Goal: Information Seeking & Learning: Learn about a topic

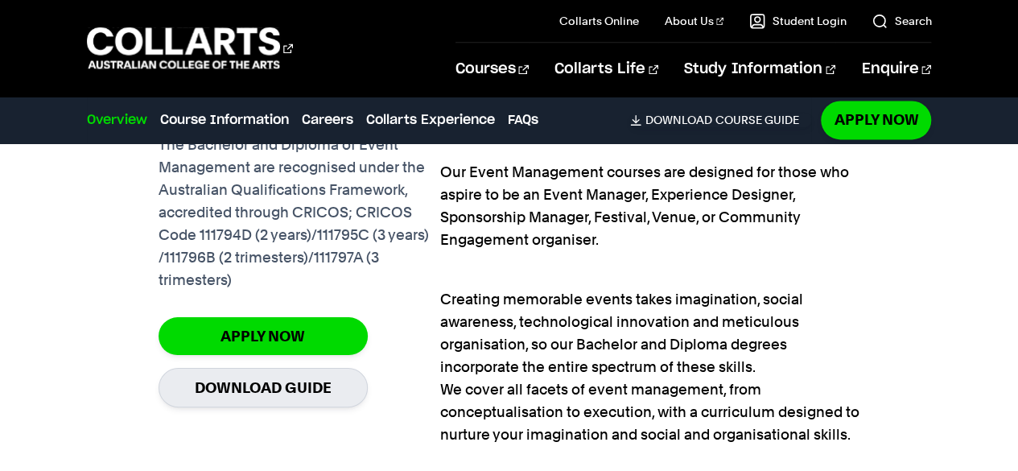
scroll to position [1139, 0]
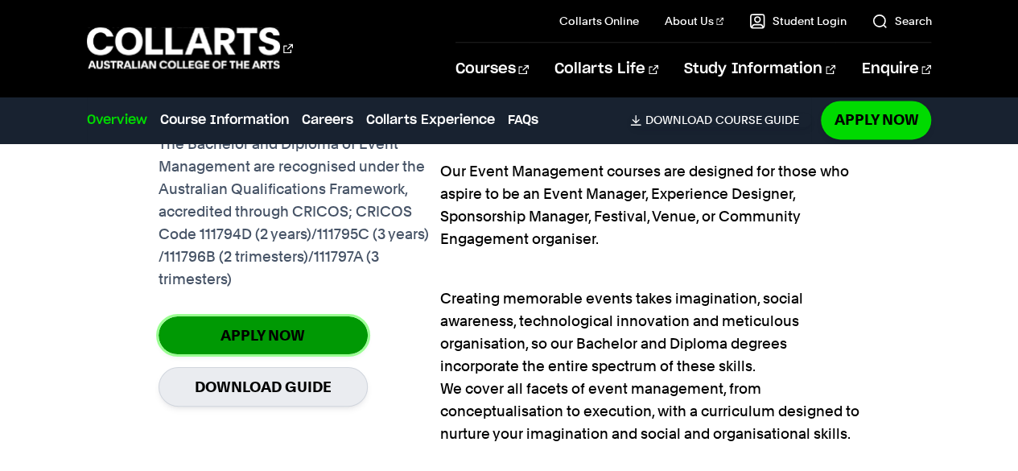
click at [303, 327] on link "Apply Now" at bounding box center [263, 335] width 209 height 38
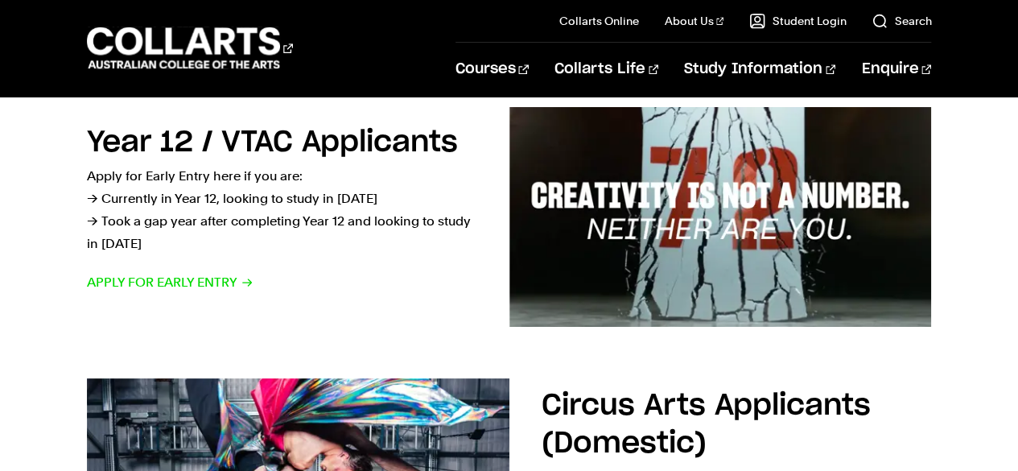
scroll to position [424, 0]
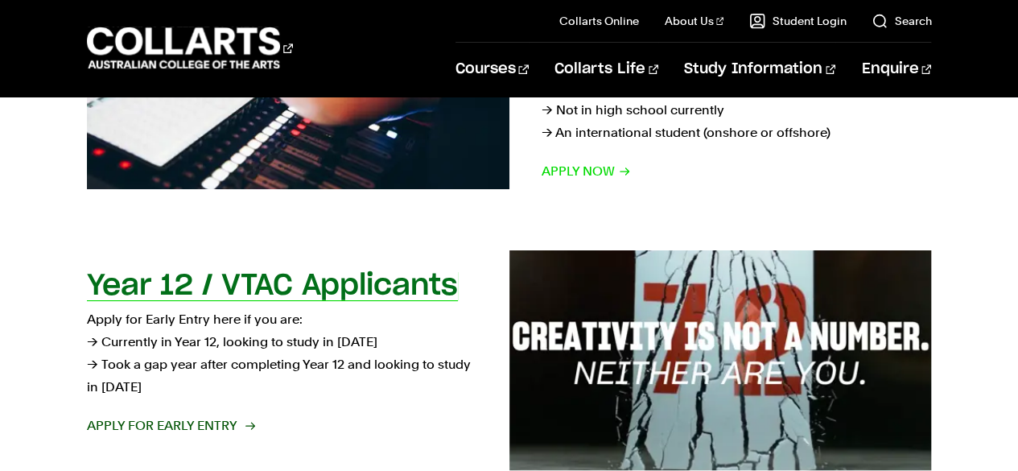
click at [202, 416] on span "Apply for Early Entry" at bounding box center [170, 425] width 167 height 23
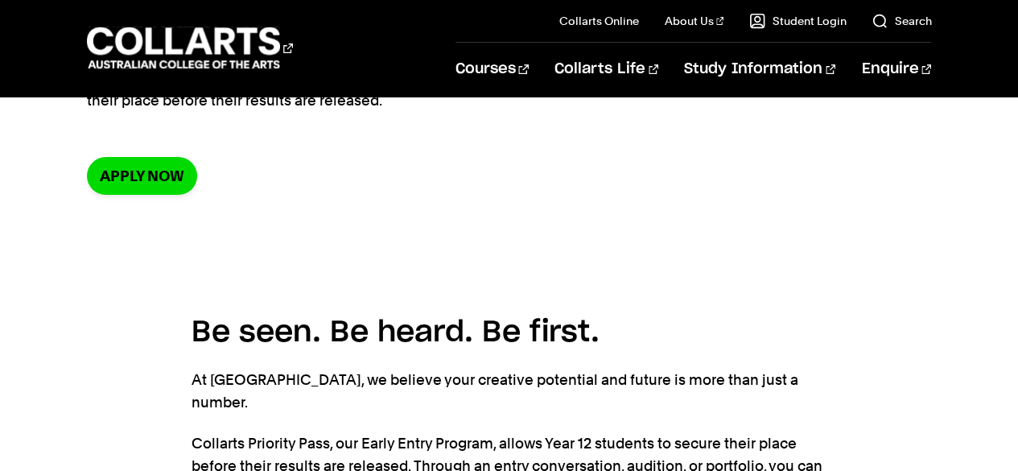
scroll to position [152, 0]
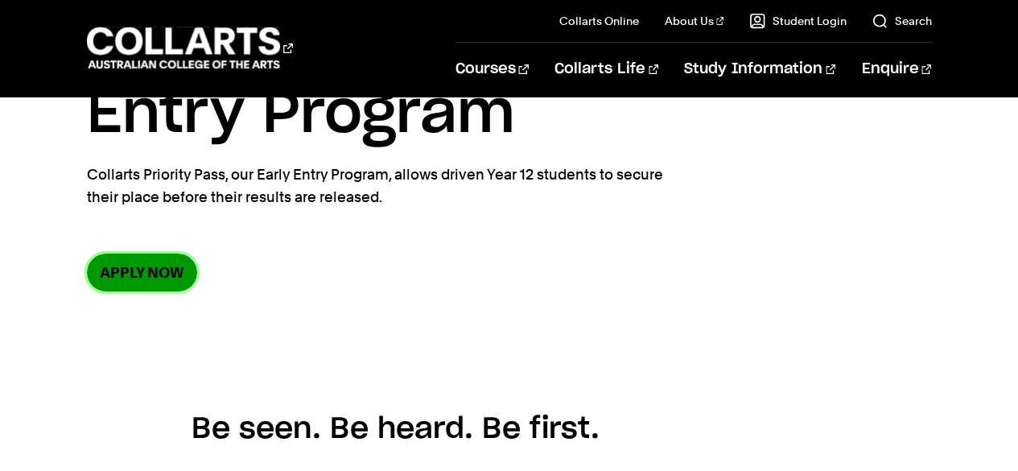
click at [131, 271] on link "Apply now" at bounding box center [142, 272] width 110 height 38
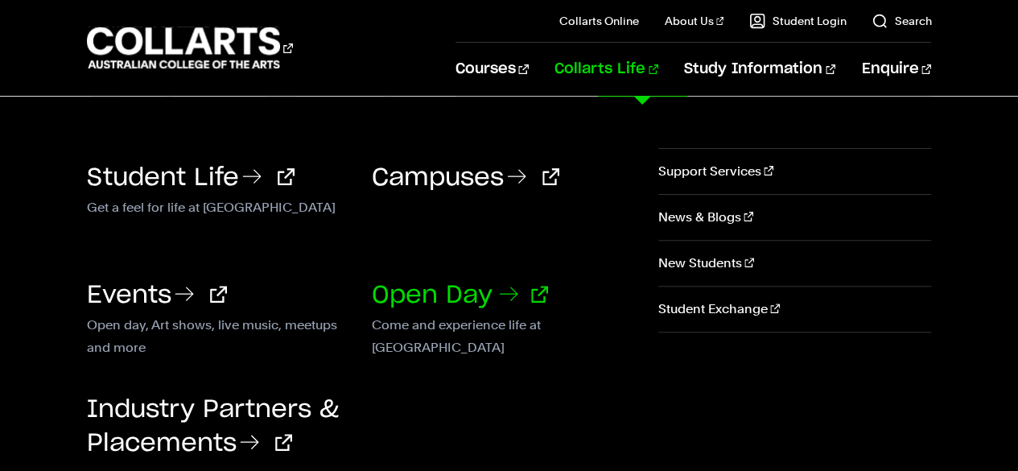
click at [449, 292] on link "Open Day" at bounding box center [460, 295] width 176 height 24
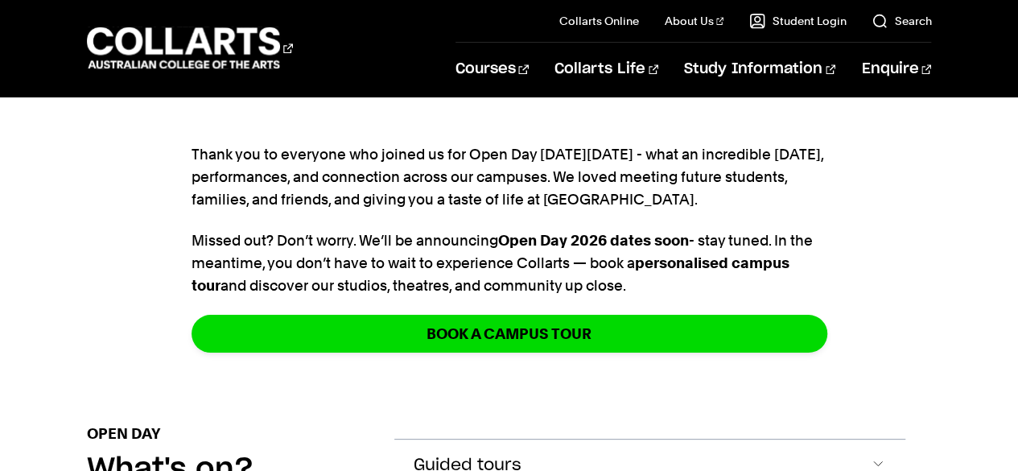
scroll to position [574, 0]
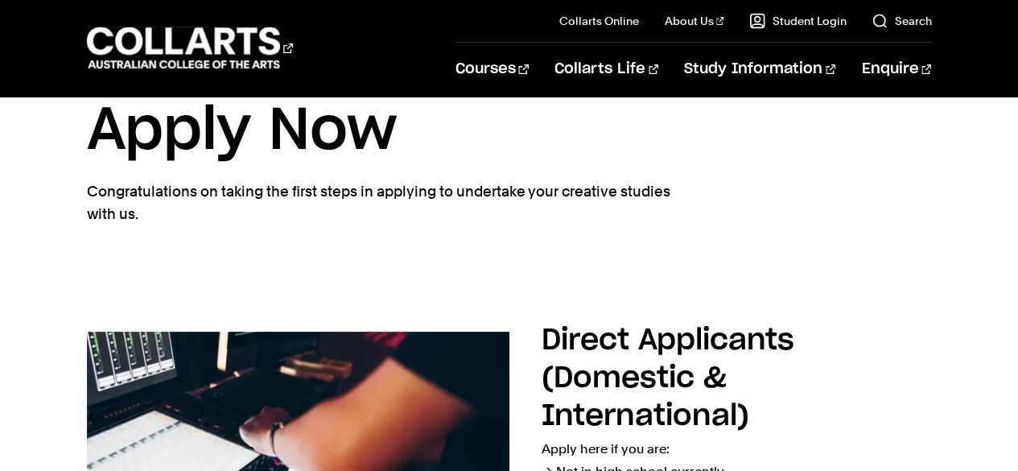
scroll to position [62, 0]
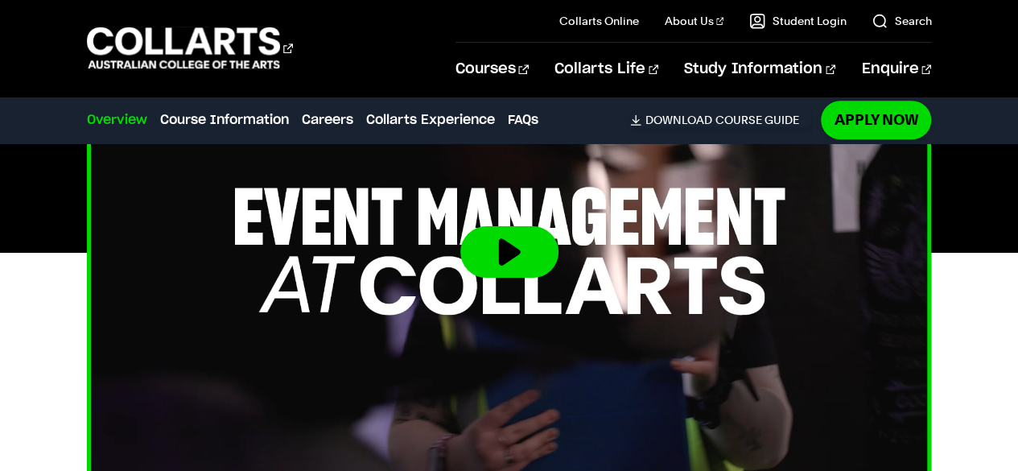
click at [497, 258] on button at bounding box center [509, 251] width 98 height 51
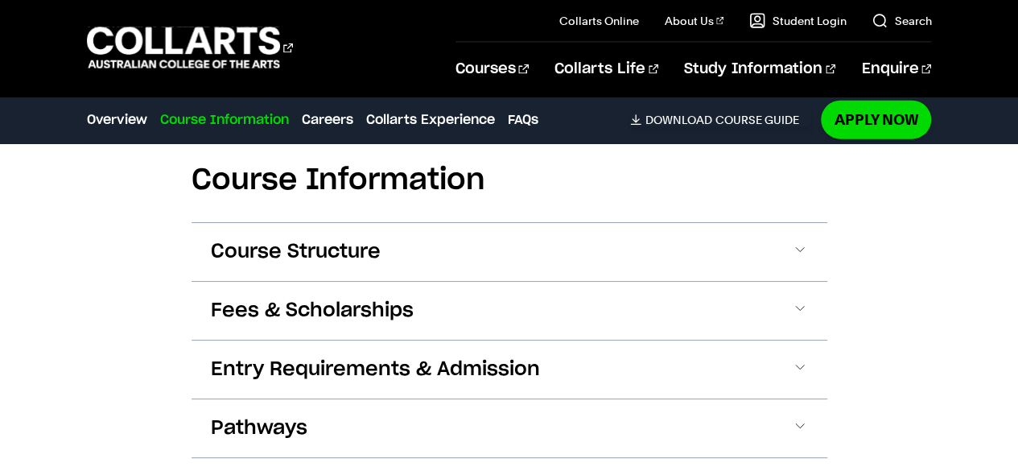
scroll to position [1830, 0]
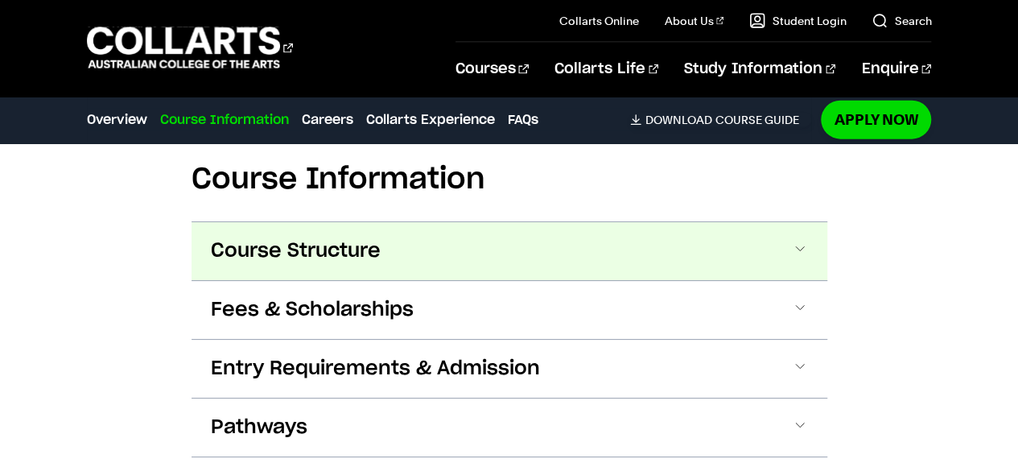
click at [646, 253] on button "Course Structure" at bounding box center [509, 251] width 636 height 58
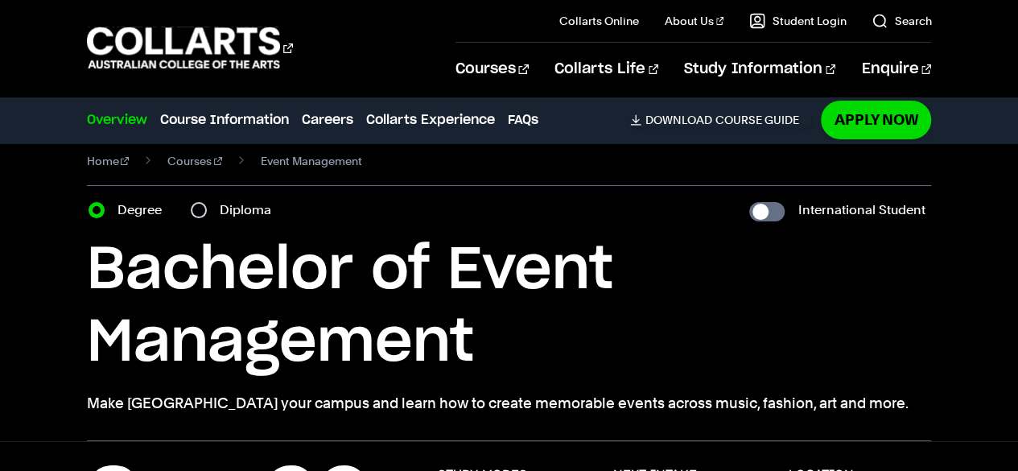
scroll to position [0, 0]
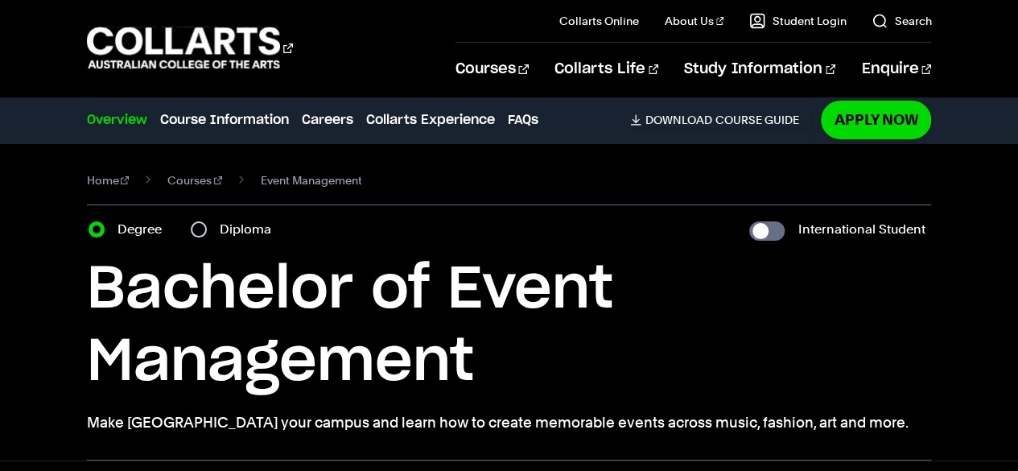
click at [224, 229] on label "Diploma" at bounding box center [250, 229] width 61 height 23
click at [207, 229] on input "Diploma" at bounding box center [199, 229] width 16 height 16
radio input "true"
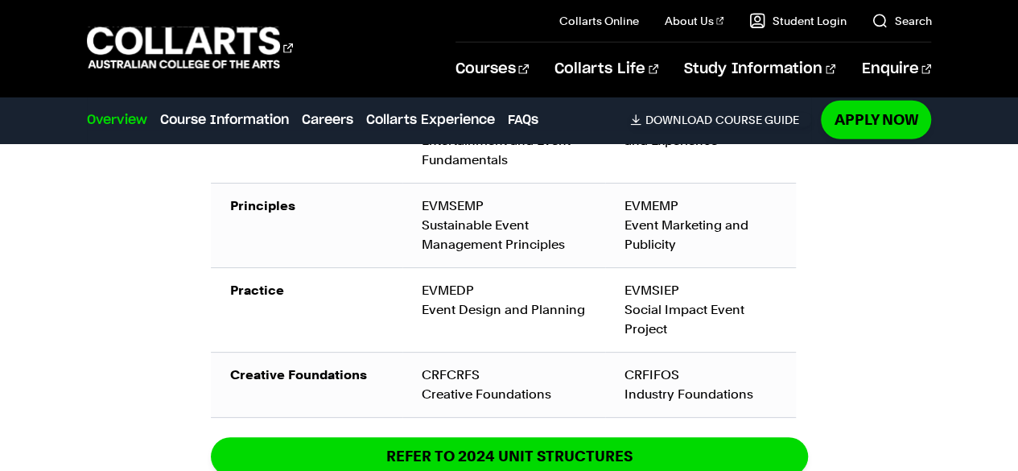
scroll to position [2285, 0]
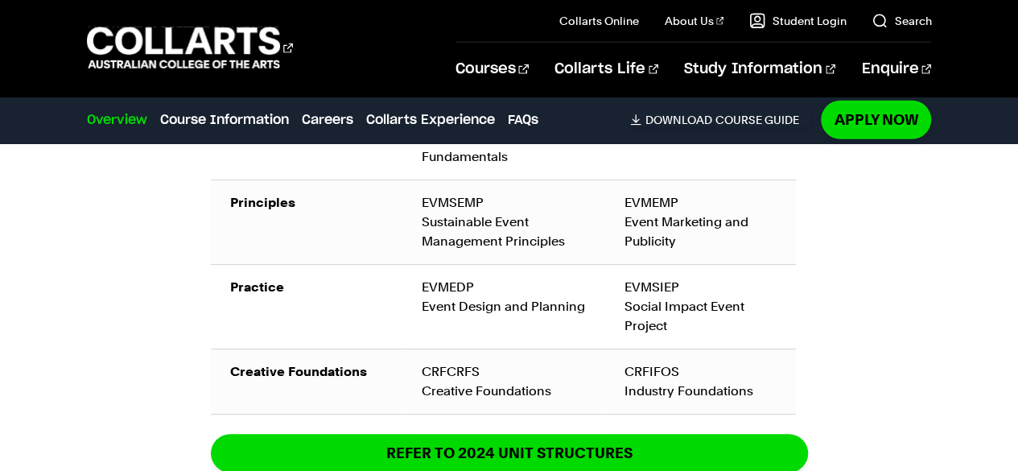
click at [970, 302] on div "Course Information Course Structure Diploma of Event Management The Diploma can…" at bounding box center [509, 183] width 1018 height 1103
click at [666, 308] on div "EVMSIEP Social Impact Event Project" at bounding box center [700, 307] width 152 height 58
click at [808, 265] on div "Diploma of Event Management The Diploma can be completed in two trimesters (8 m…" at bounding box center [509, 165] width 636 height 681
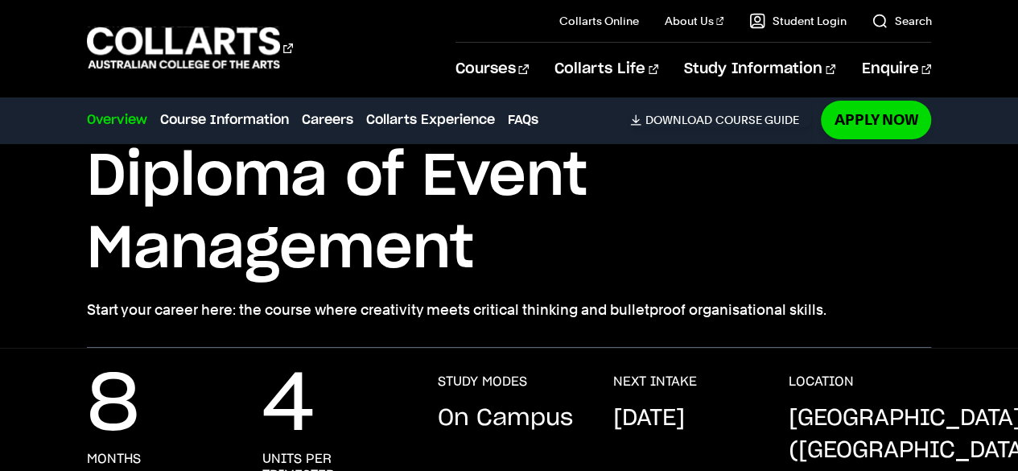
scroll to position [0, 0]
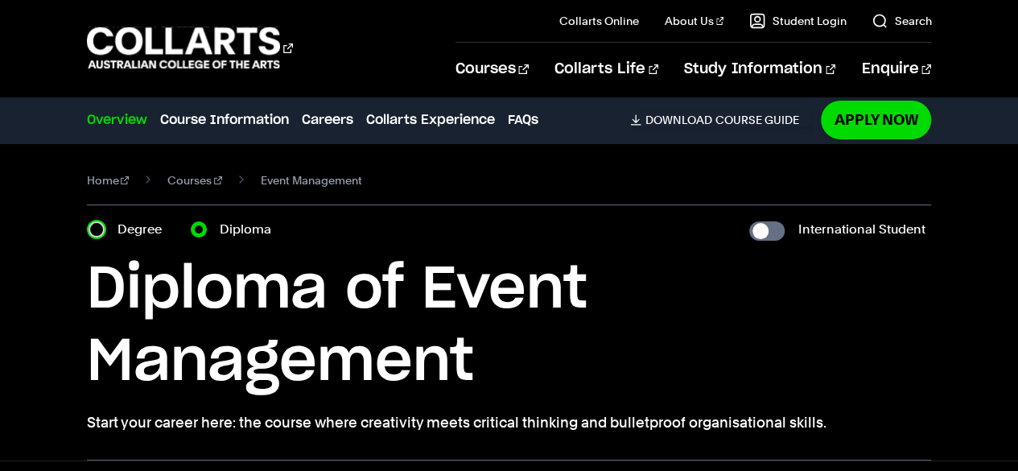
click at [97, 233] on input "Degree" at bounding box center [97, 229] width 16 height 16
radio input "true"
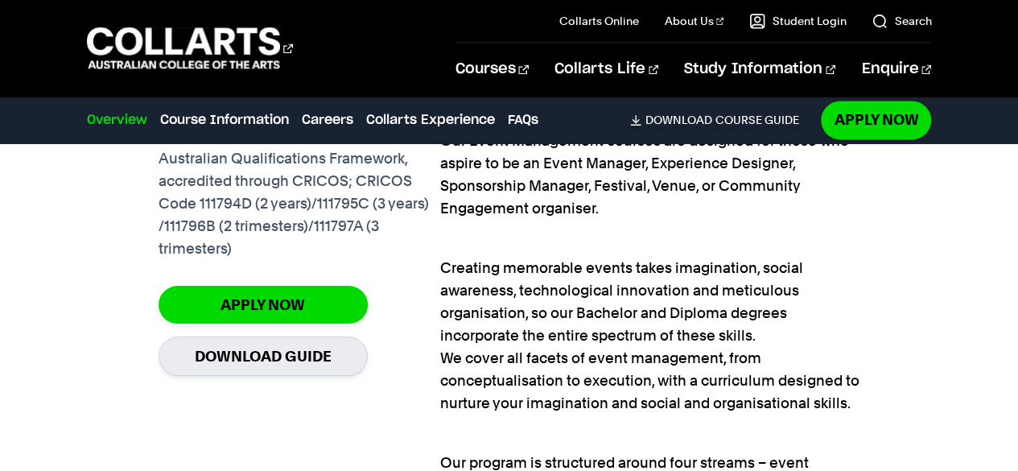
scroll to position [1169, 0]
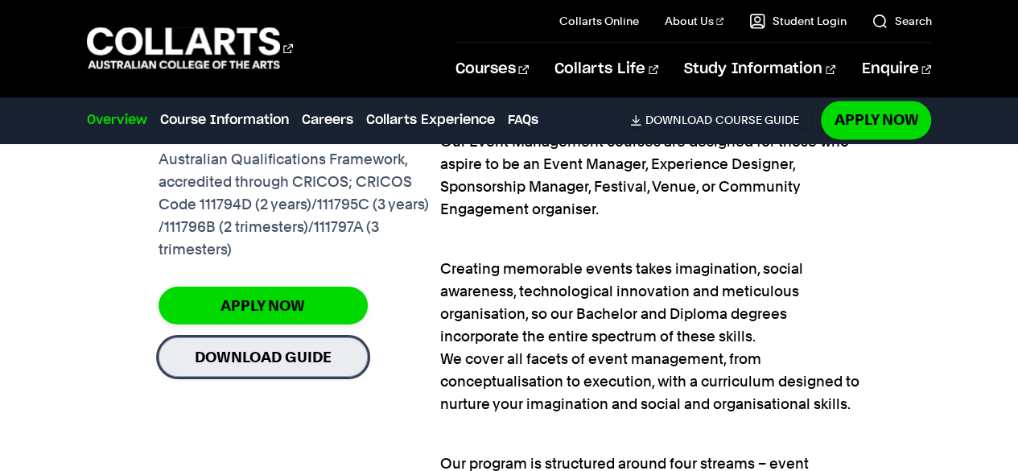
click at [272, 351] on link "Download Guide" at bounding box center [263, 356] width 209 height 39
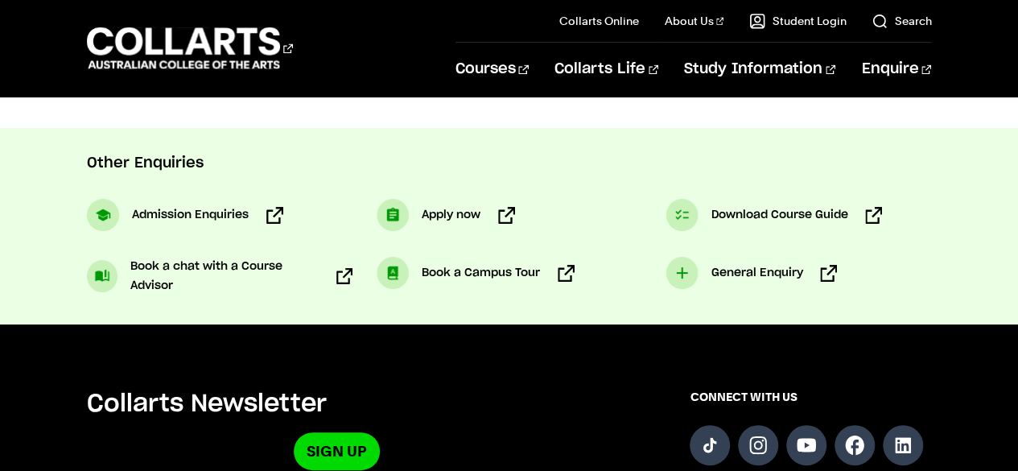
scroll to position [1109, 0]
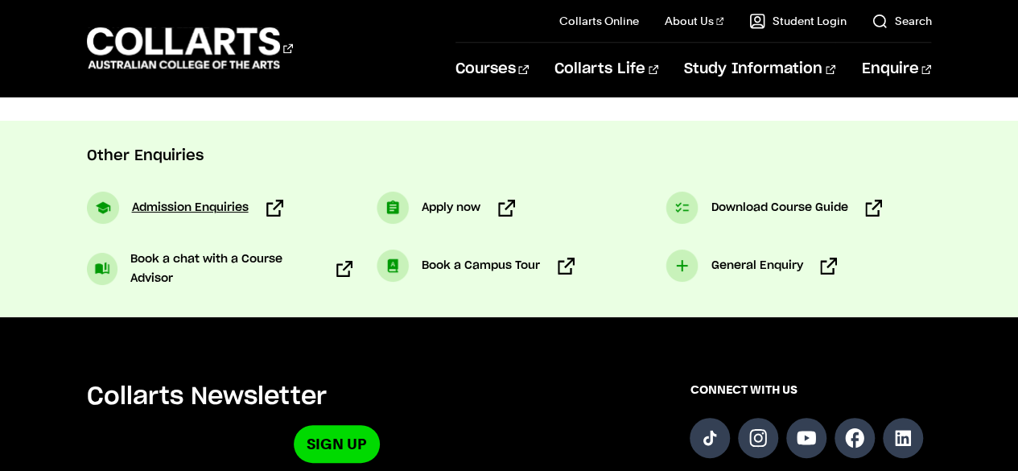
click at [154, 200] on span "Admission Enquiries" at bounding box center [190, 207] width 117 height 19
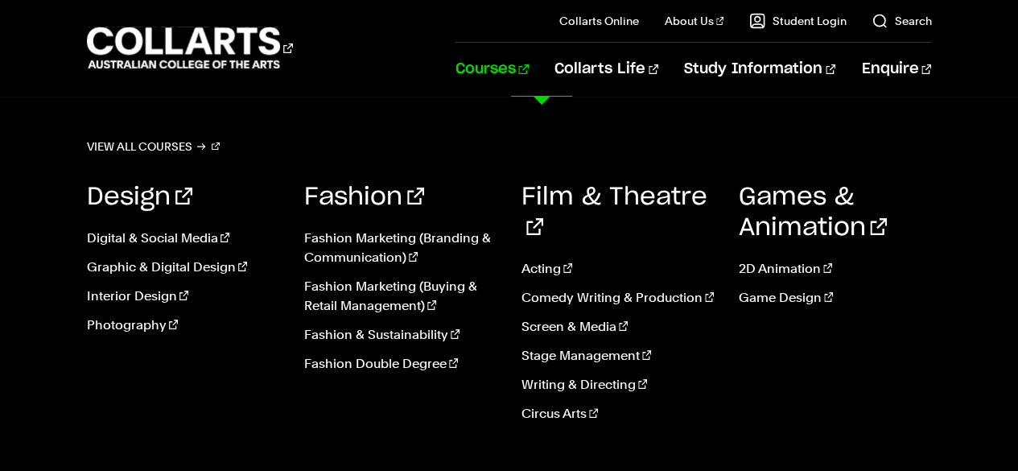
click at [529, 65] on link "Courses" at bounding box center [491, 69] width 73 height 53
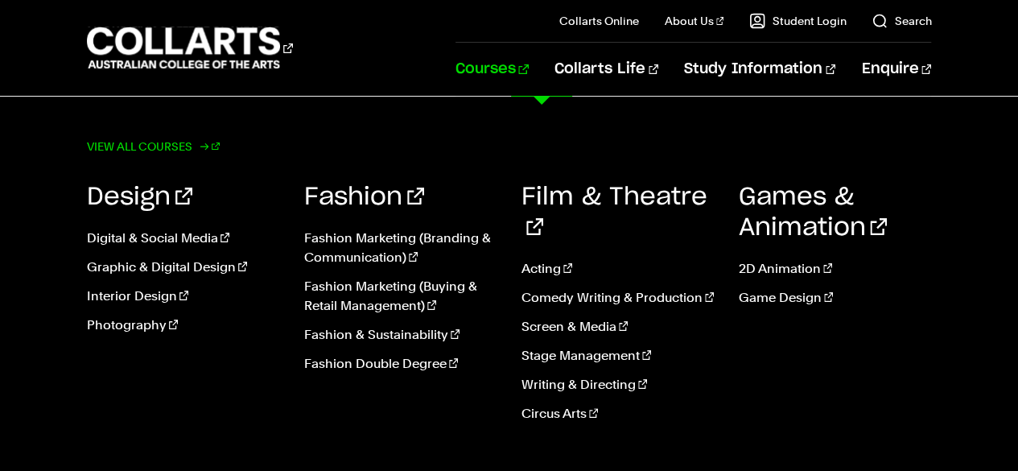
click at [183, 146] on link "View all courses" at bounding box center [154, 146] width 134 height 23
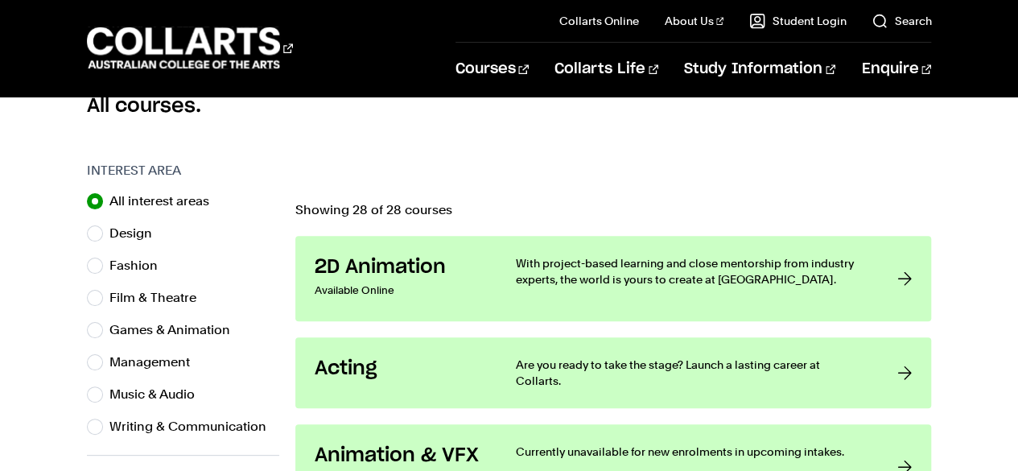
scroll to position [507, 0]
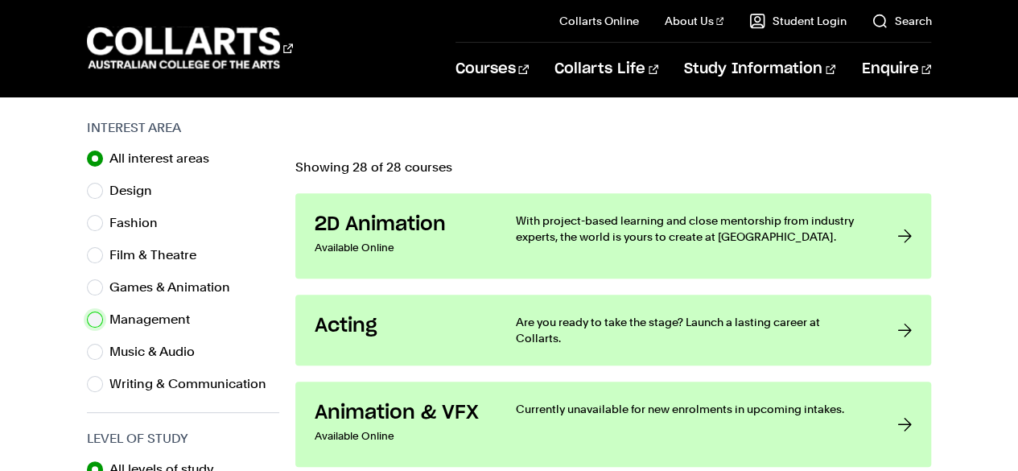
click at [92, 316] on input "Management" at bounding box center [95, 319] width 16 height 16
radio input "true"
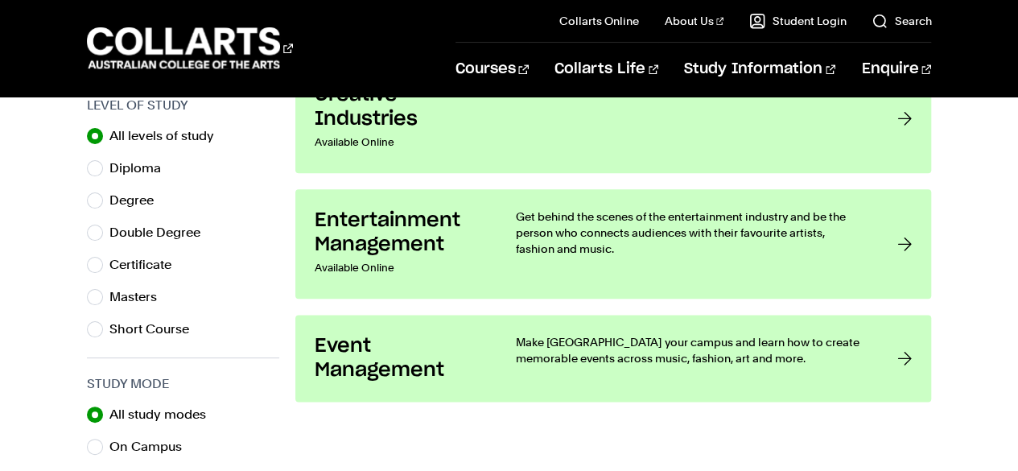
scroll to position [866, 0]
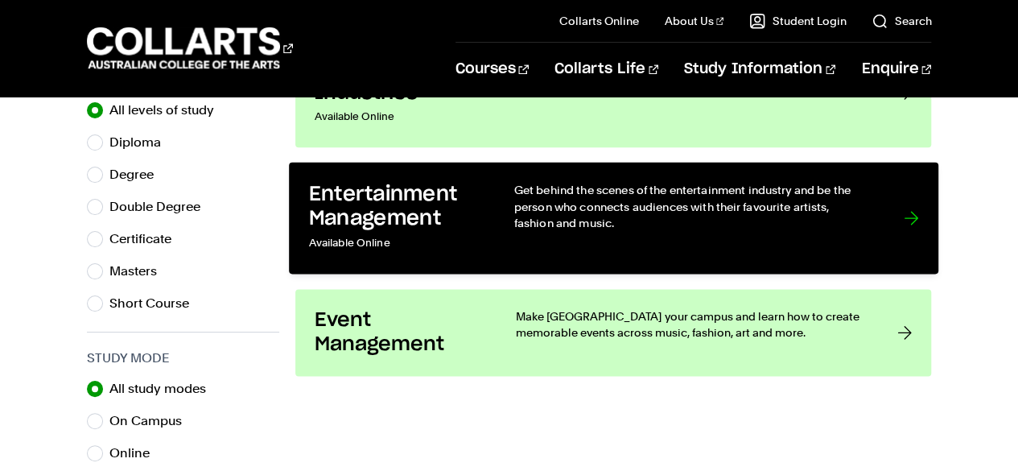
click at [910, 212] on div at bounding box center [911, 218] width 14 height 72
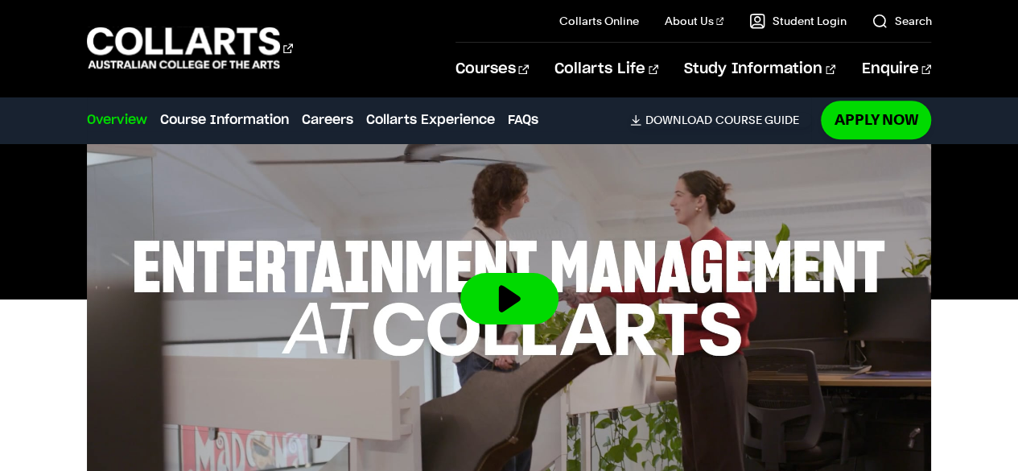
scroll to position [665, 0]
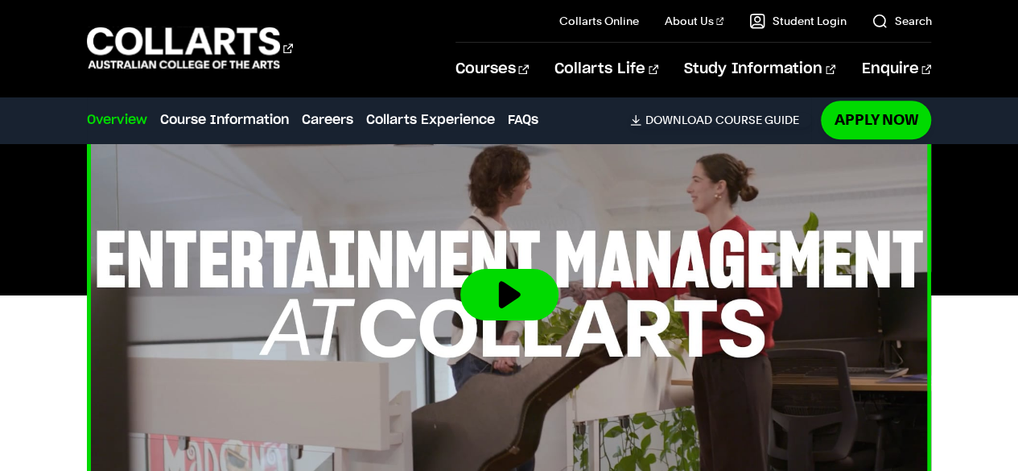
click at [509, 272] on button at bounding box center [509, 294] width 98 height 51
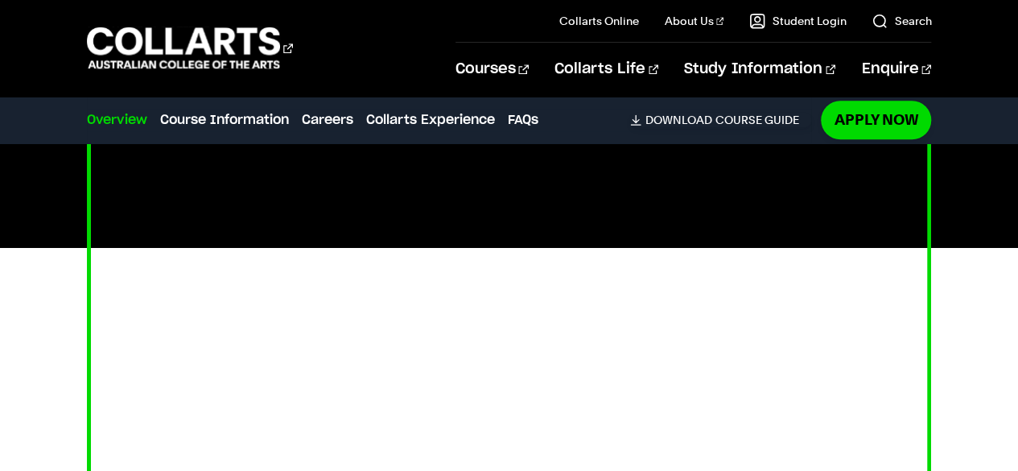
scroll to position [755, 0]
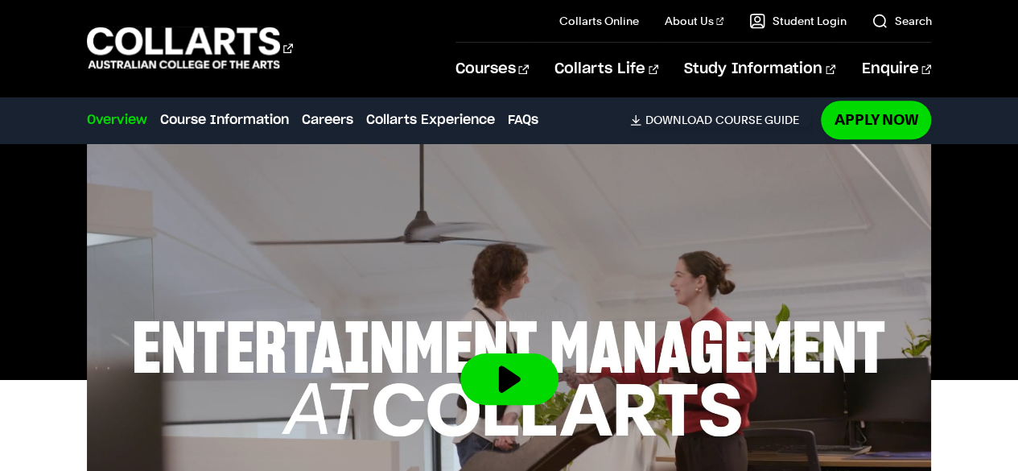
scroll to position [541, 0]
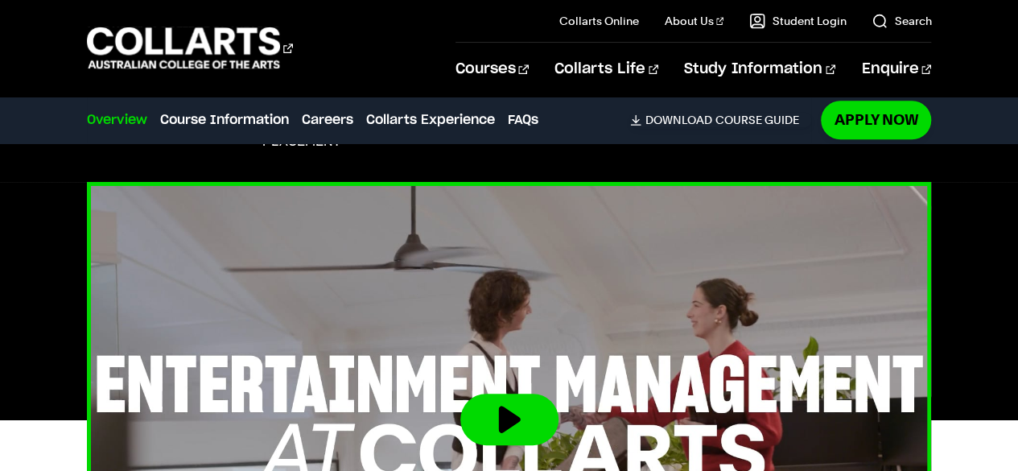
click at [501, 408] on button at bounding box center [509, 418] width 98 height 51
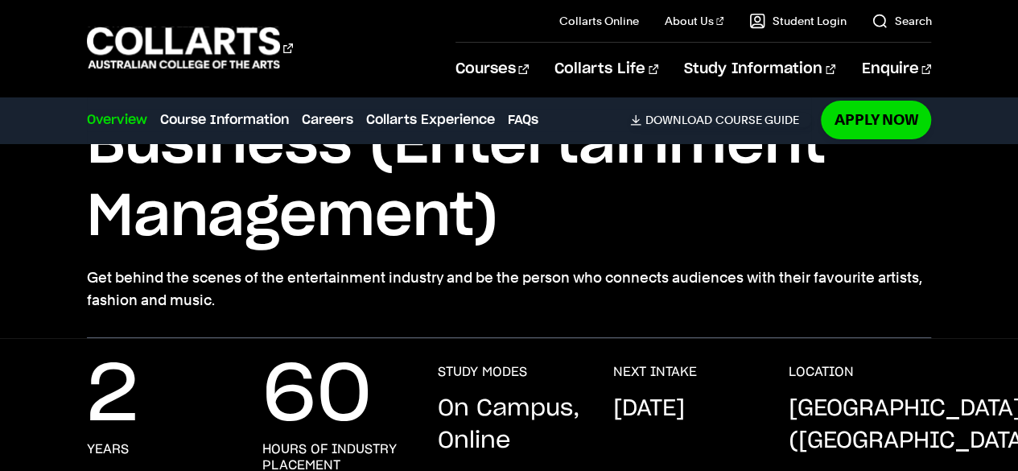
scroll to position [0, 0]
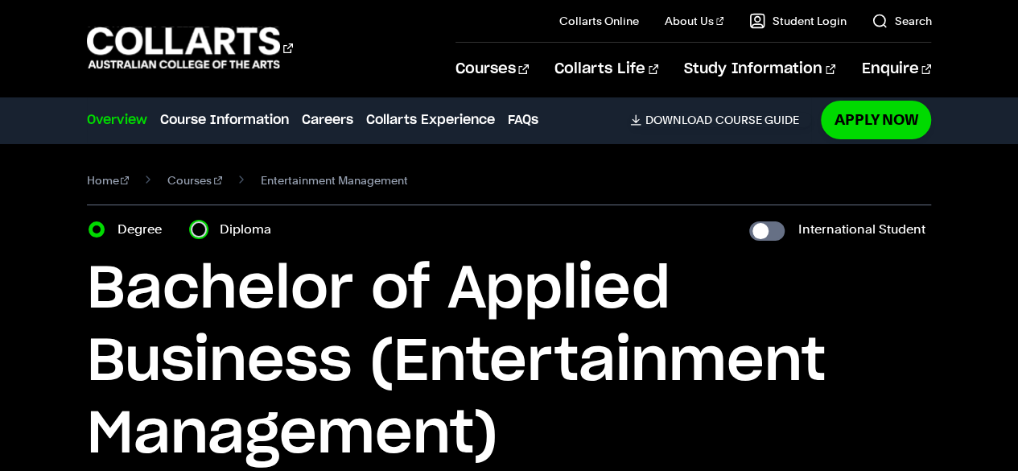
click at [198, 223] on input "Diploma" at bounding box center [199, 229] width 16 height 16
radio input "true"
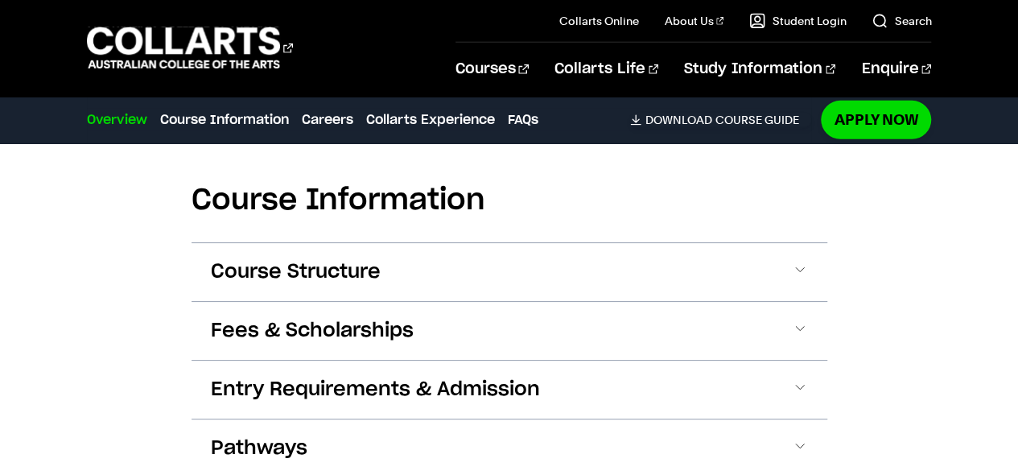
scroll to position [2530, 0]
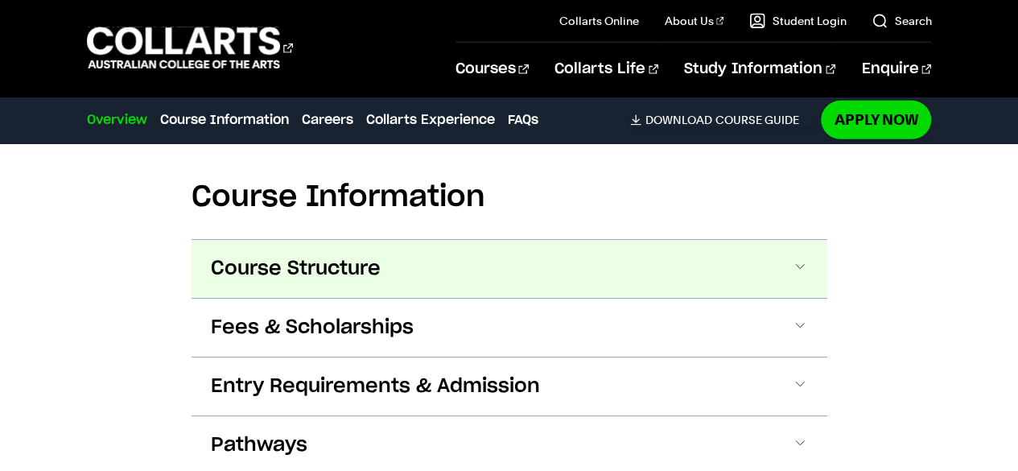
click at [798, 240] on button "Course Structure" at bounding box center [509, 269] width 636 height 58
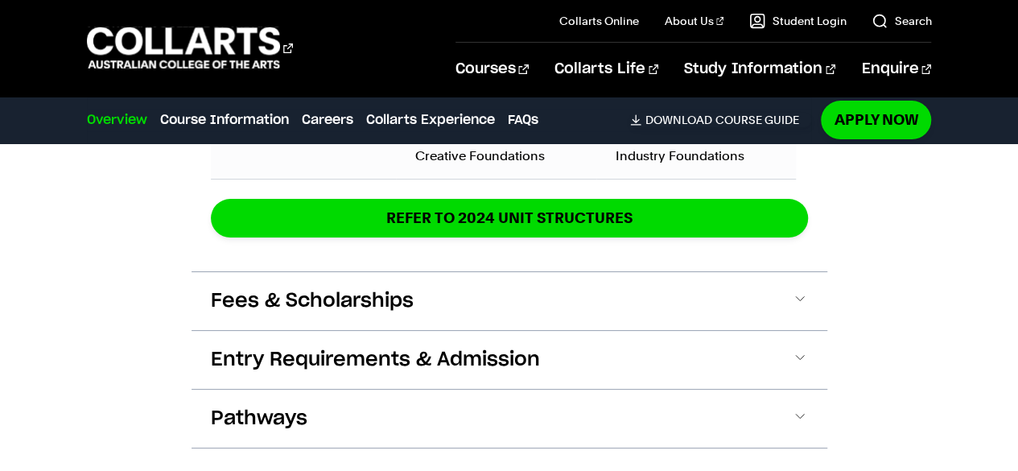
scroll to position [3251, 0]
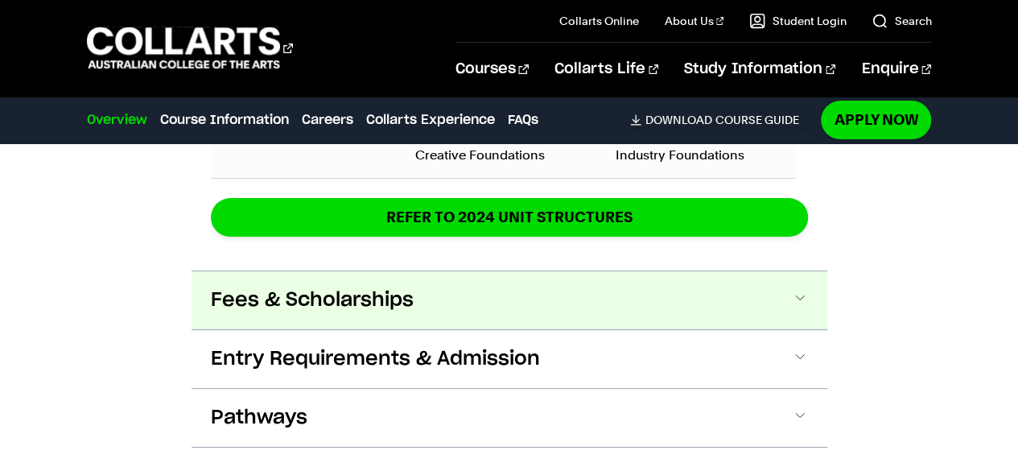
click at [798, 290] on span at bounding box center [800, 300] width 16 height 21
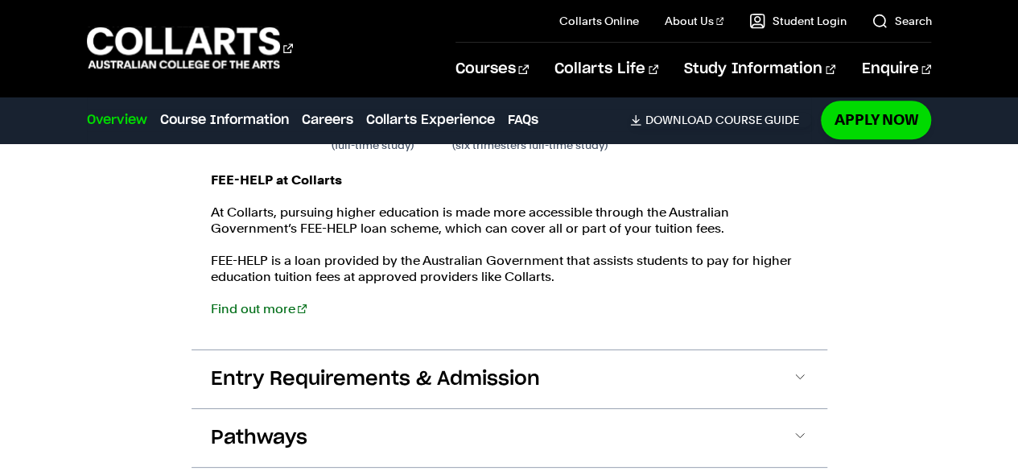
scroll to position [3600, 0]
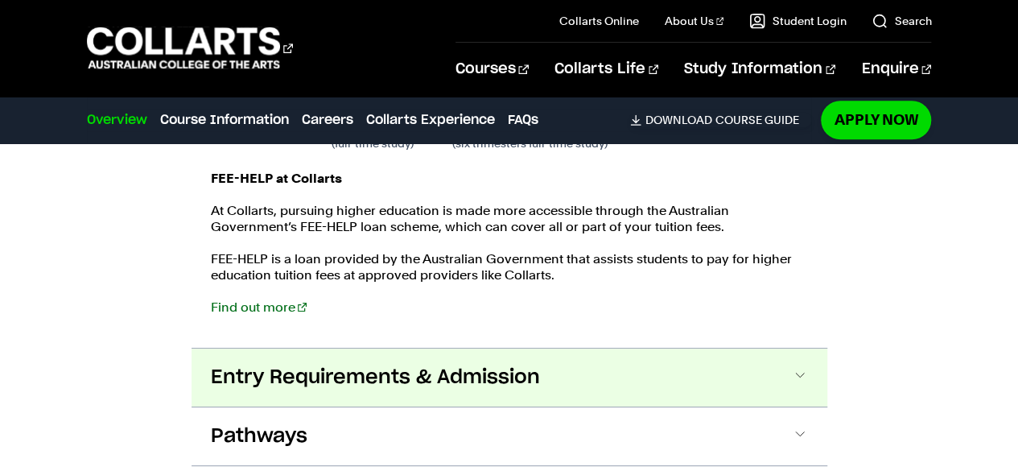
click at [787, 348] on button "Entry Requirements & Admission" at bounding box center [509, 377] width 636 height 58
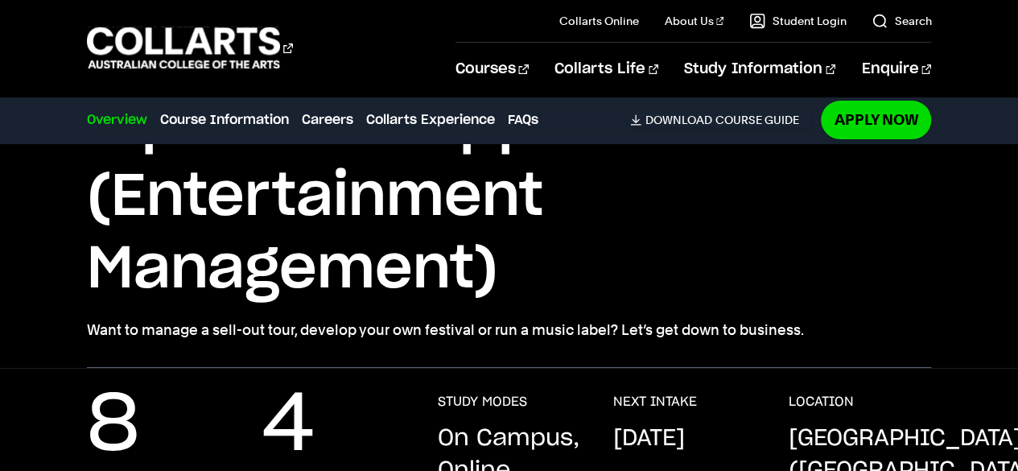
scroll to position [56, 0]
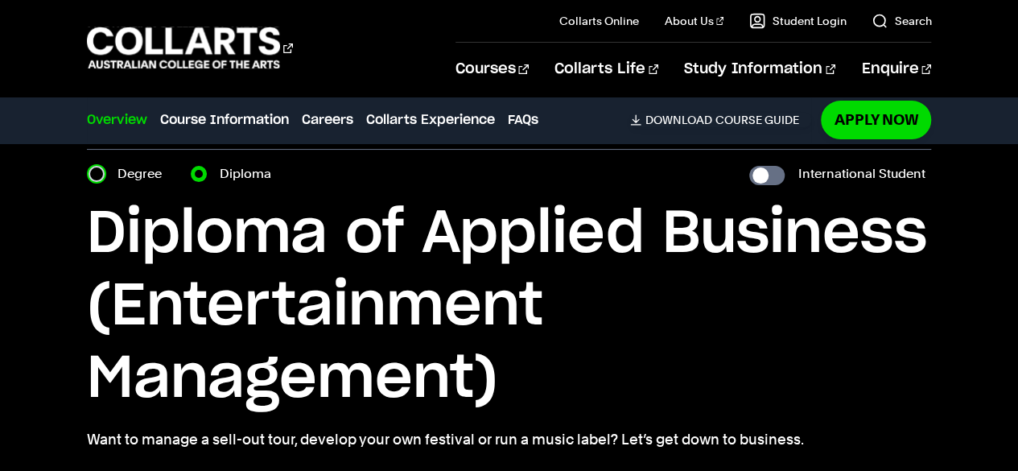
click at [97, 173] on input "Degree" at bounding box center [97, 174] width 16 height 16
radio input "true"
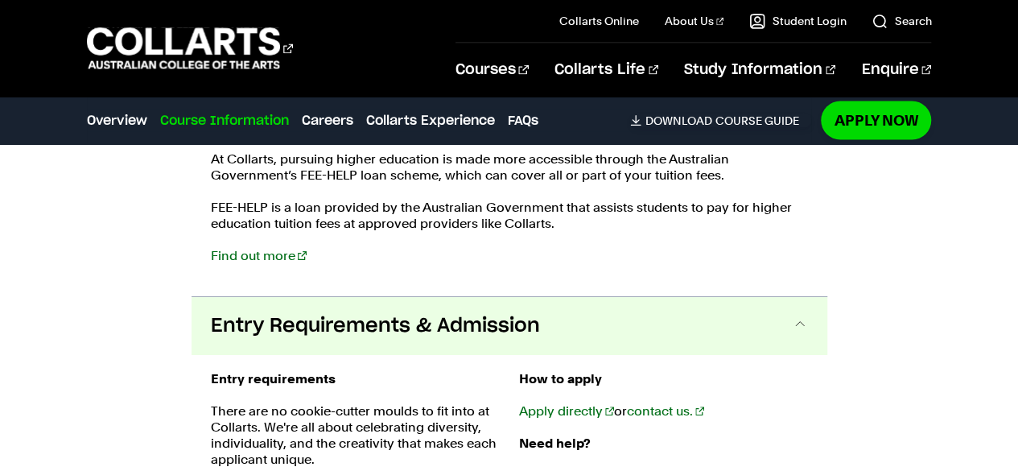
scroll to position [4530, 0]
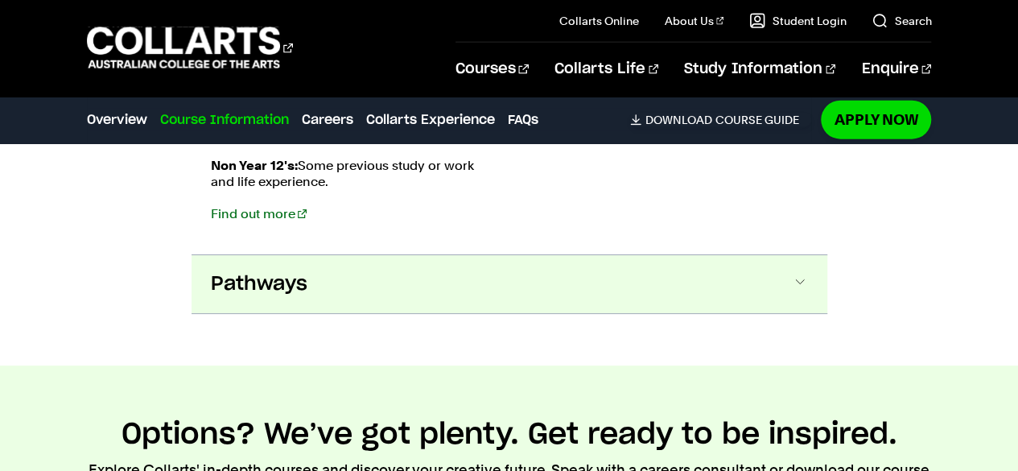
click at [797, 255] on button "Pathways" at bounding box center [509, 284] width 636 height 58
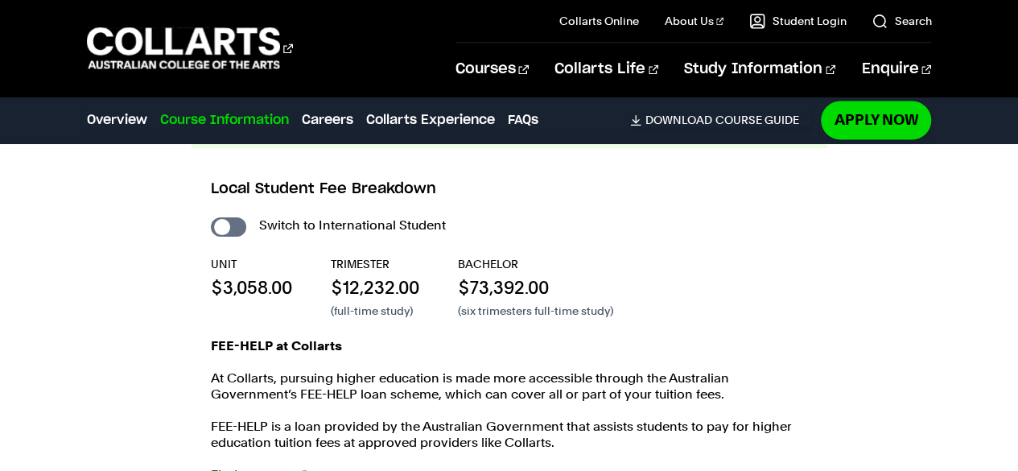
scroll to position [4317, 0]
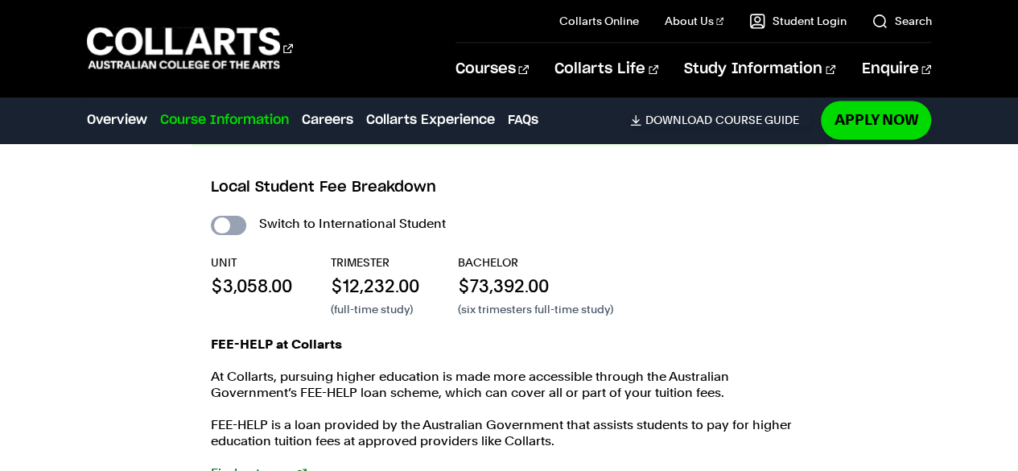
click at [232, 216] on input "International Student" at bounding box center [228, 225] width 35 height 19
checkbox input "true"
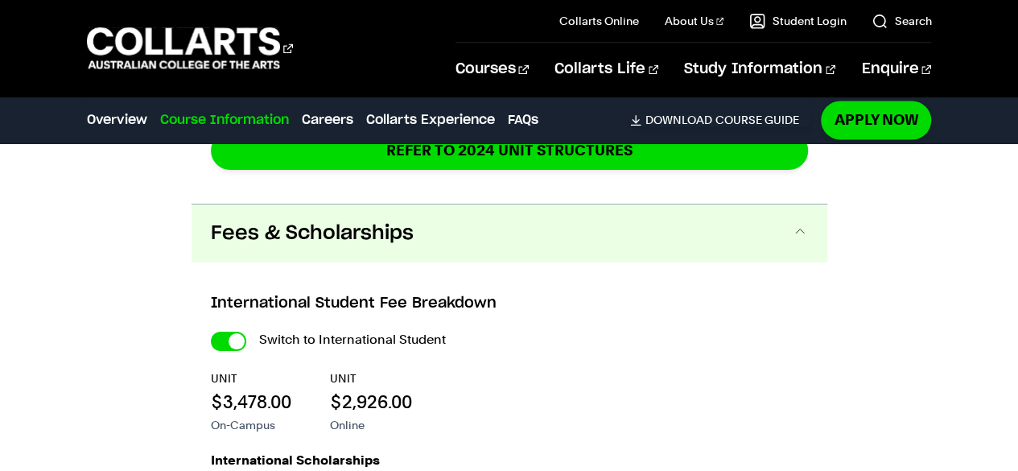
scroll to position [4380, 0]
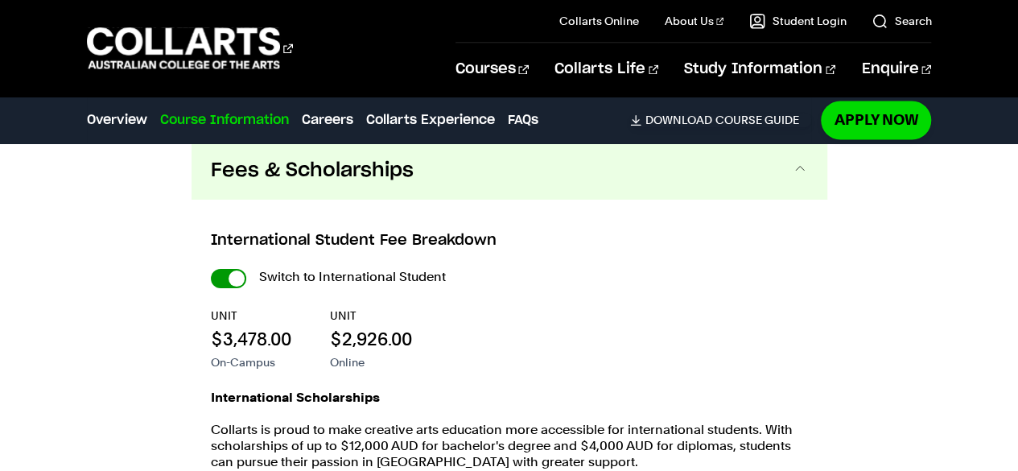
click at [233, 269] on input "International Student" at bounding box center [228, 278] width 35 height 19
checkbox input "false"
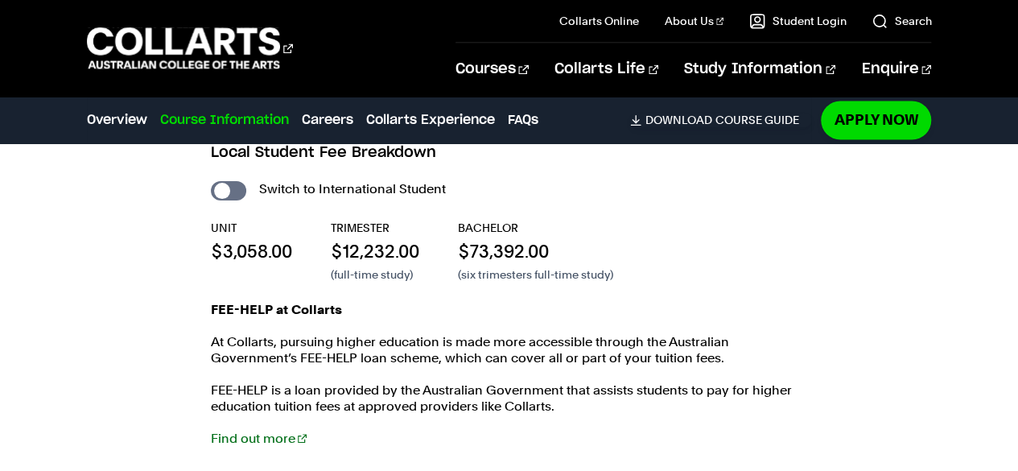
scroll to position [4362, 0]
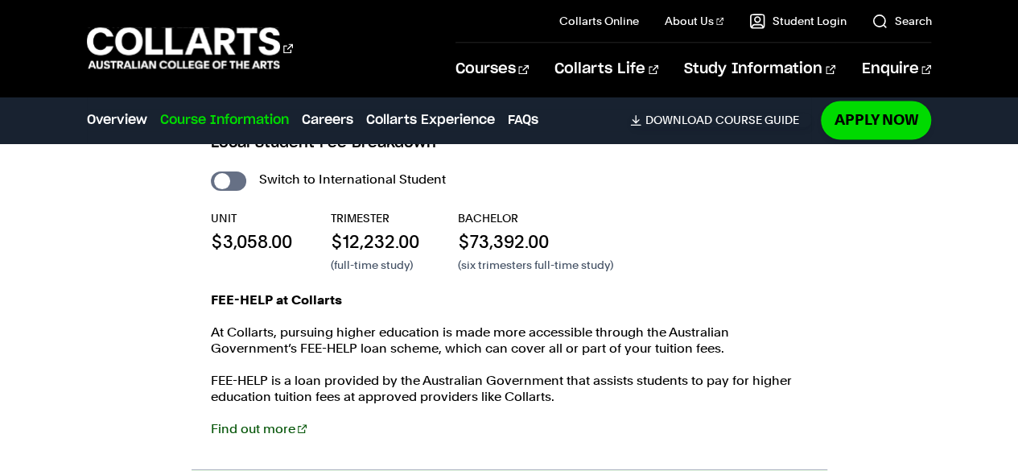
click at [264, 421] on link "Find out more" at bounding box center [259, 428] width 96 height 15
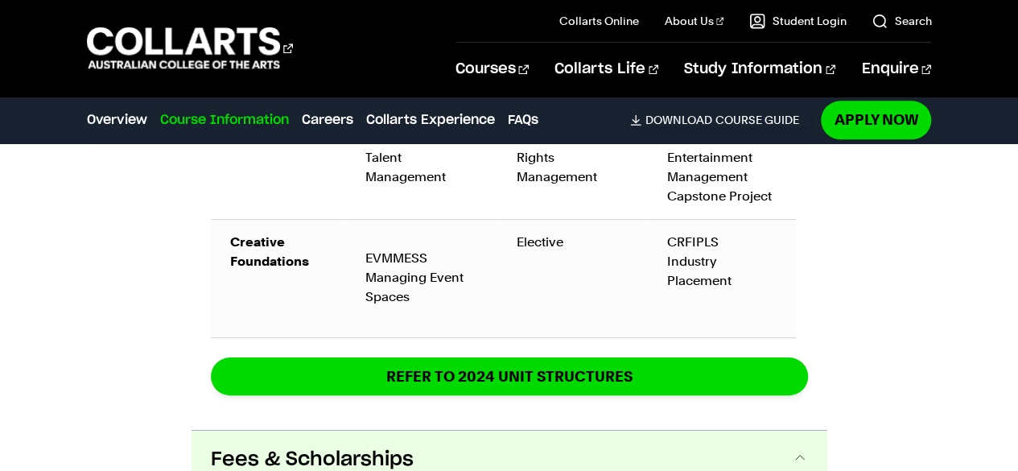
scroll to position [3976, 0]
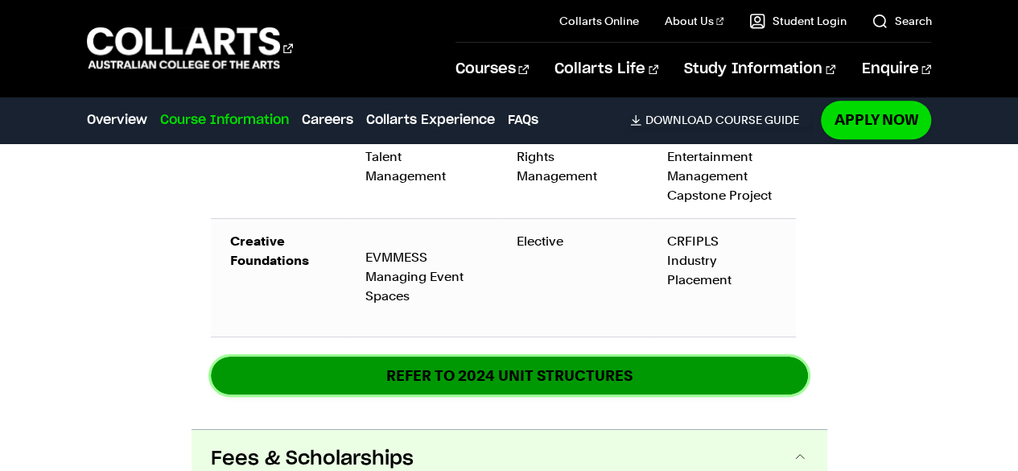
click at [578, 356] on link "REFER TO 2024 unit structures" at bounding box center [509, 375] width 597 height 38
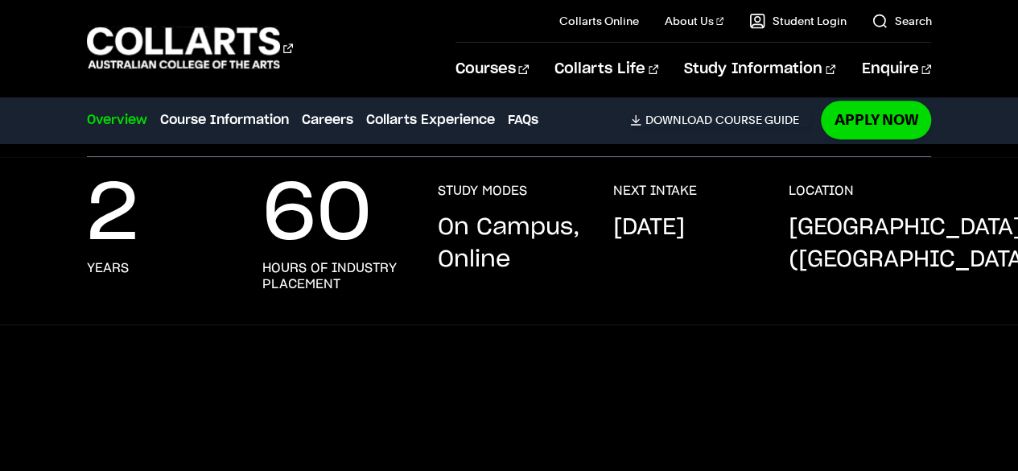
scroll to position [399, 0]
click at [735, 314] on div "2 years 60 hours of industry placement STUDY MODES On Campus, Online NEXT INTAK…" at bounding box center [509, 253] width 845 height 142
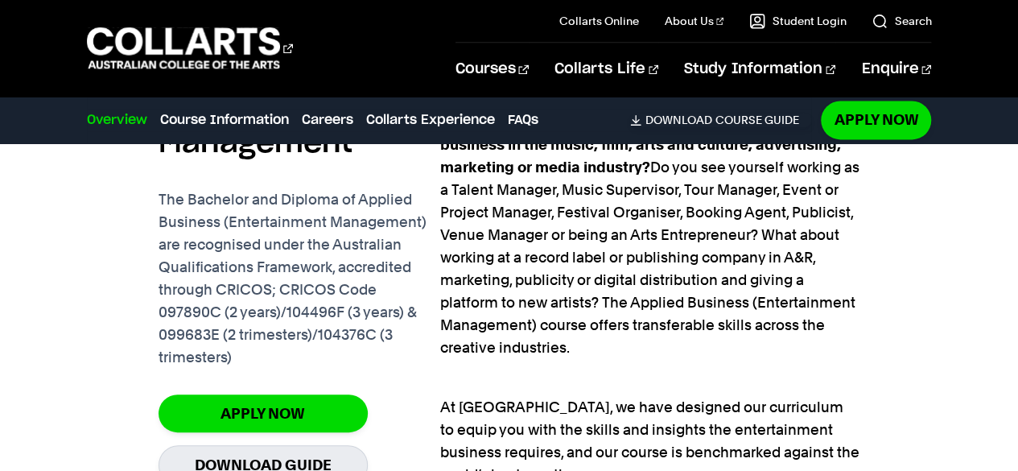
scroll to position [1180, 0]
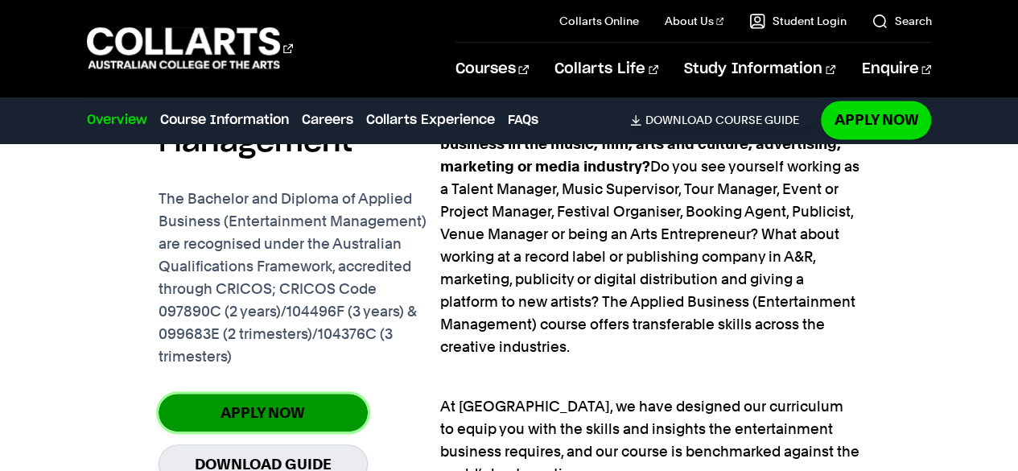
click at [286, 403] on link "Apply Now" at bounding box center [263, 412] width 209 height 38
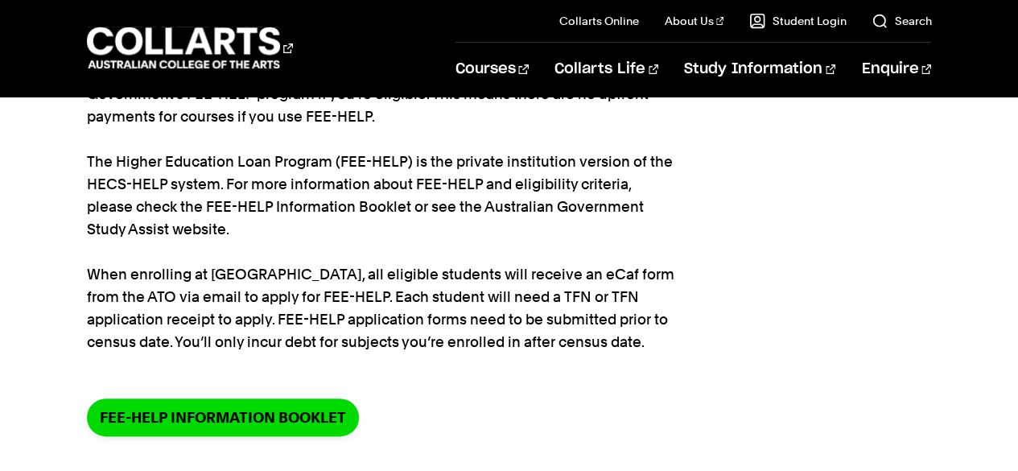
scroll to position [183, 0]
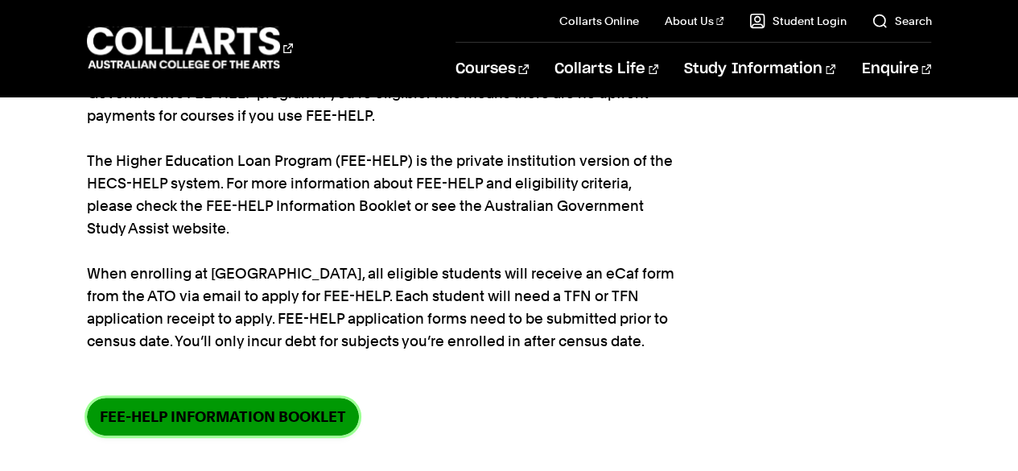
click at [303, 425] on link "FEE-HELP information booklet" at bounding box center [223, 416] width 272 height 38
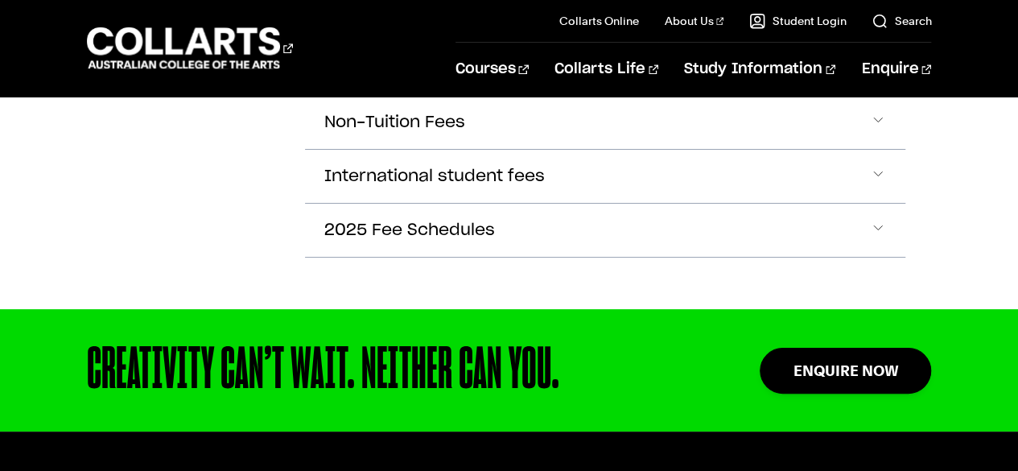
scroll to position [839, 0]
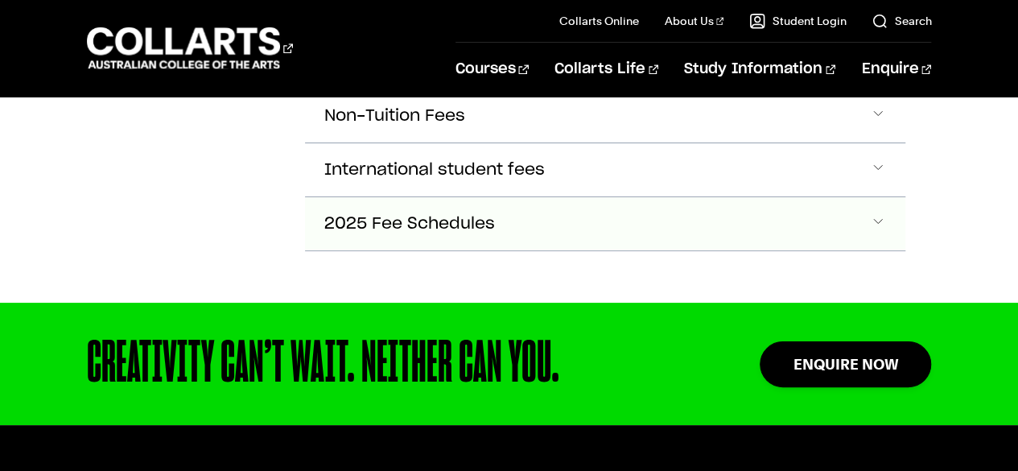
click at [862, 224] on button "2025 Fee Schedules" at bounding box center [605, 223] width 601 height 53
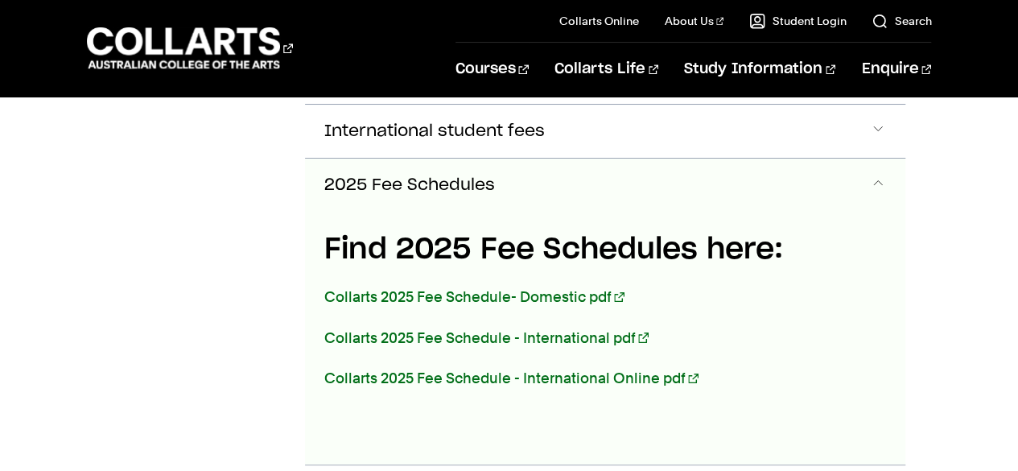
scroll to position [882, 0]
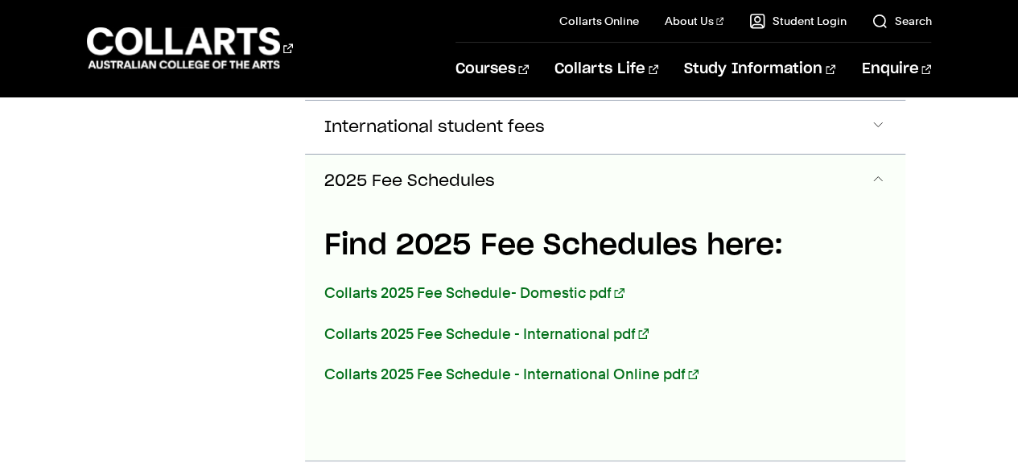
click at [885, 156] on button "2025 Fee Schedules" at bounding box center [605, 180] width 601 height 53
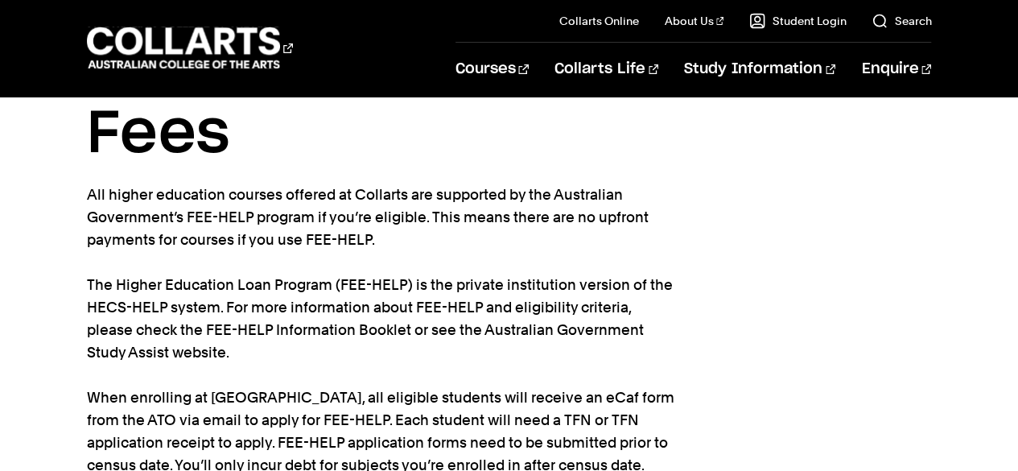
scroll to position [0, 0]
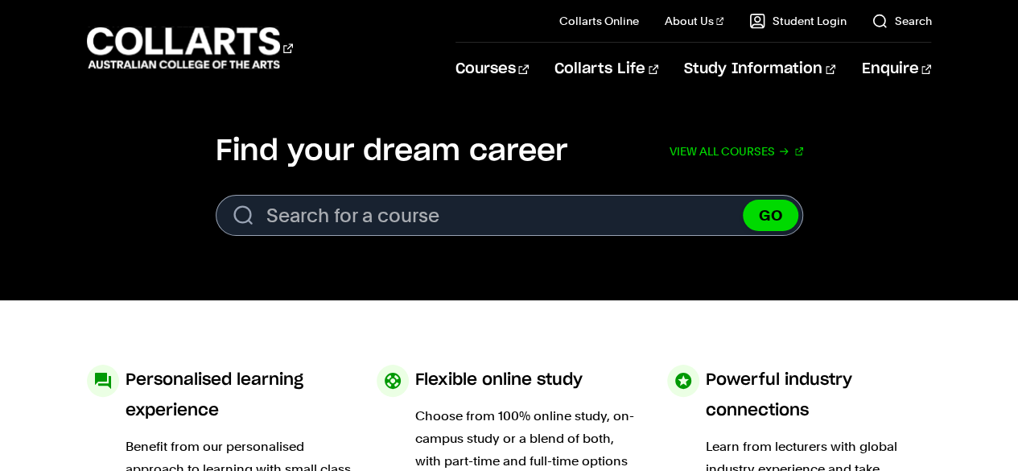
scroll to position [451, 0]
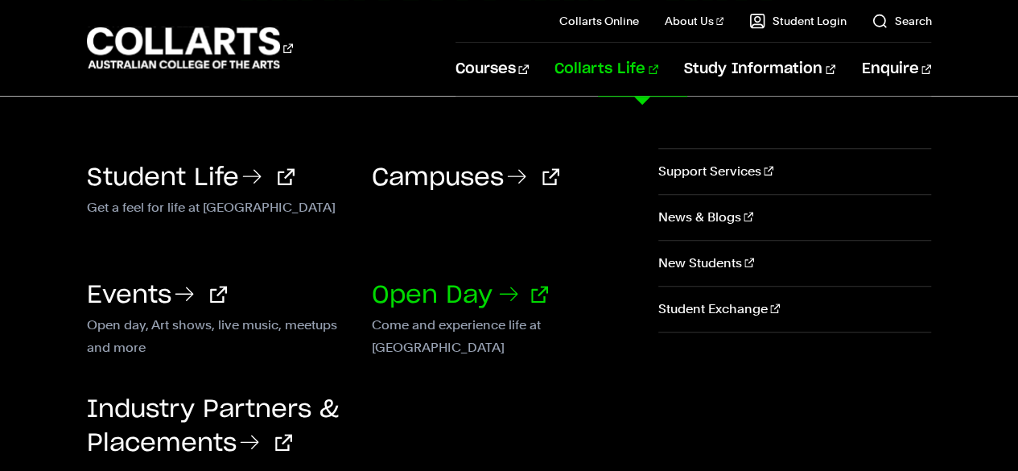
click at [462, 297] on link "Open Day" at bounding box center [460, 295] width 176 height 24
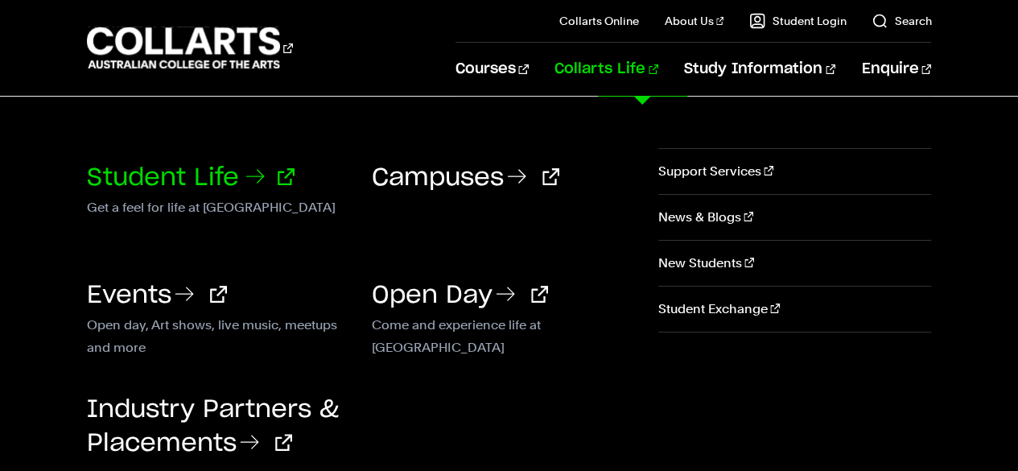
click at [195, 168] on link "Student Life" at bounding box center [191, 178] width 208 height 24
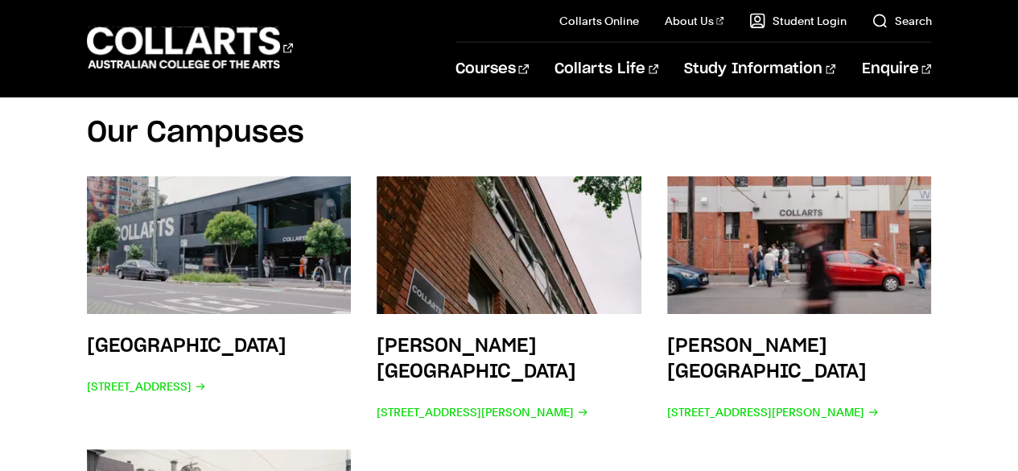
scroll to position [2539, 0]
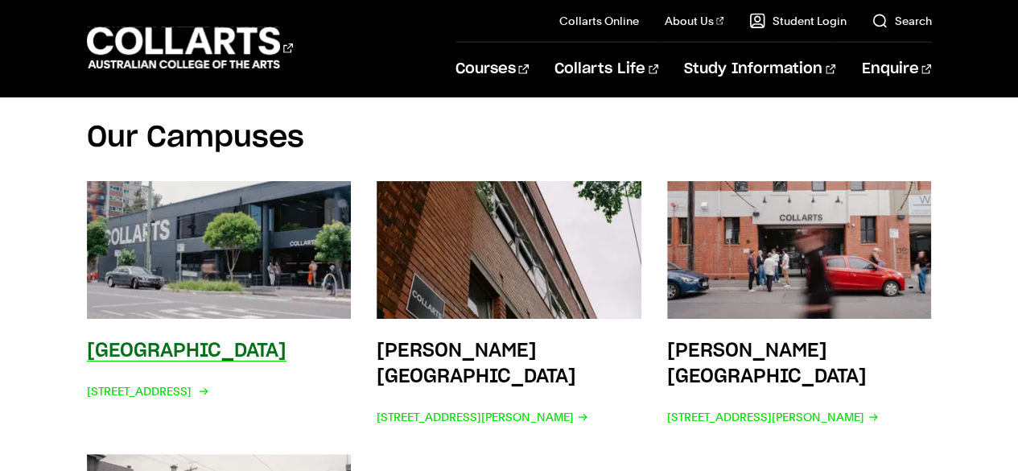
click at [219, 233] on img at bounding box center [218, 249] width 291 height 151
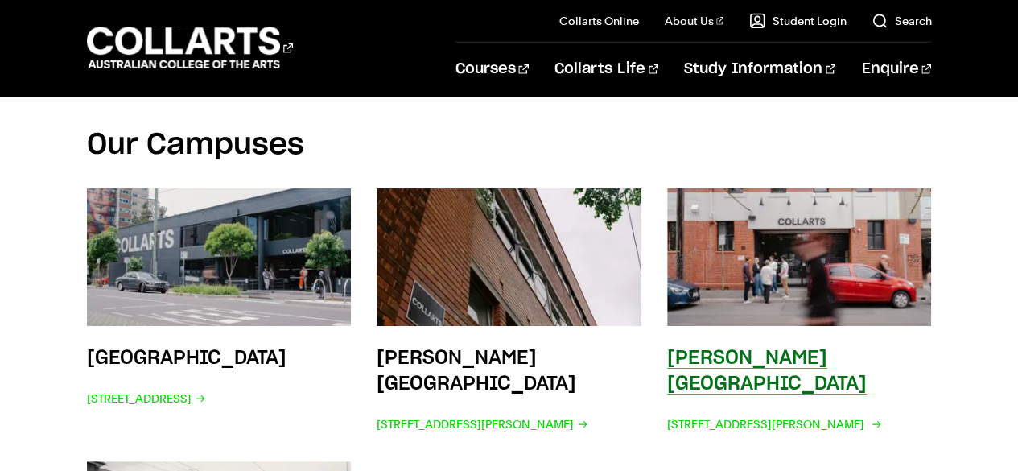
click at [763, 242] on img at bounding box center [798, 256] width 291 height 151
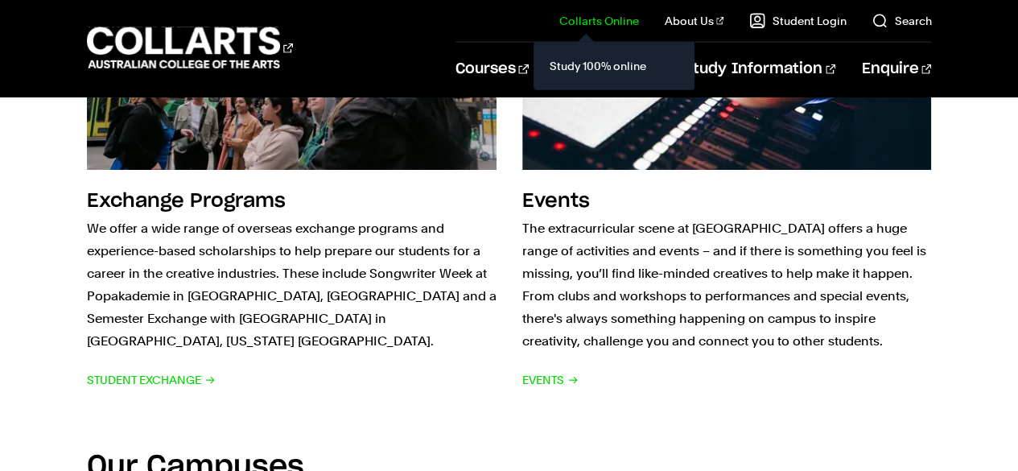
scroll to position [2206, 0]
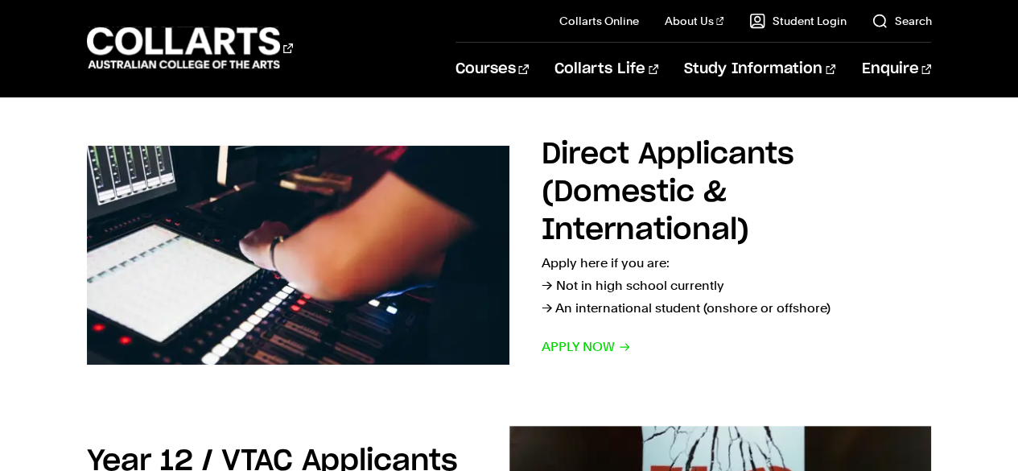
scroll to position [243, 0]
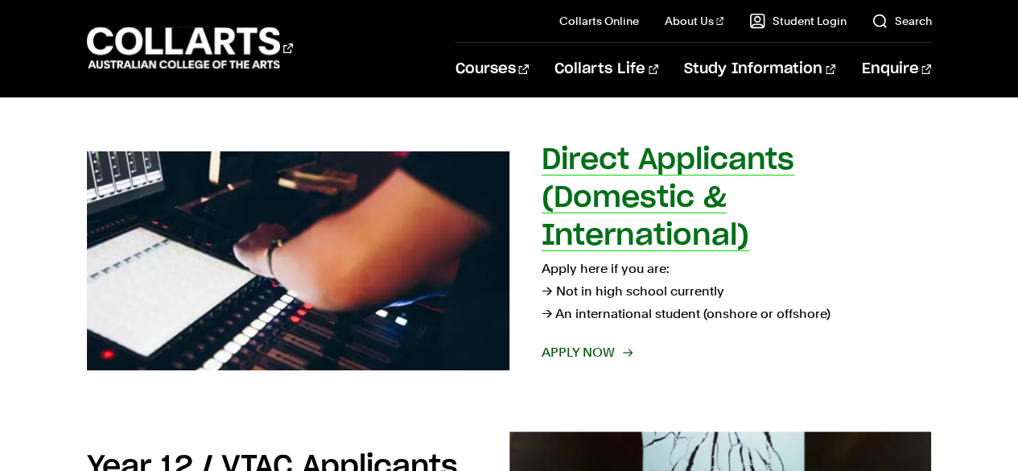
click at [595, 348] on span "Apply now" at bounding box center [585, 352] width 89 height 23
